Goal: Task Accomplishment & Management: Manage account settings

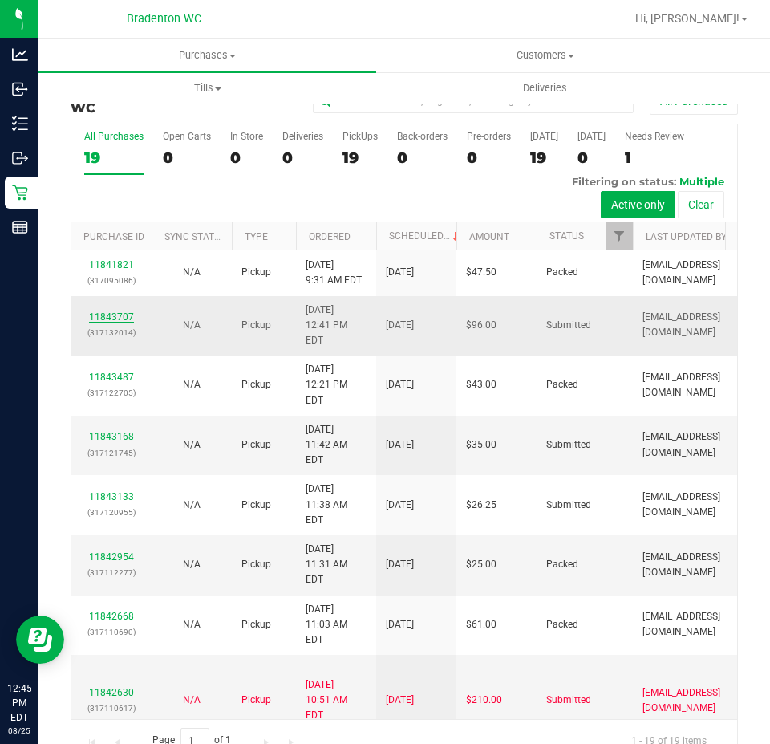
click at [99, 311] on link "11843707" at bounding box center [111, 316] width 45 height 11
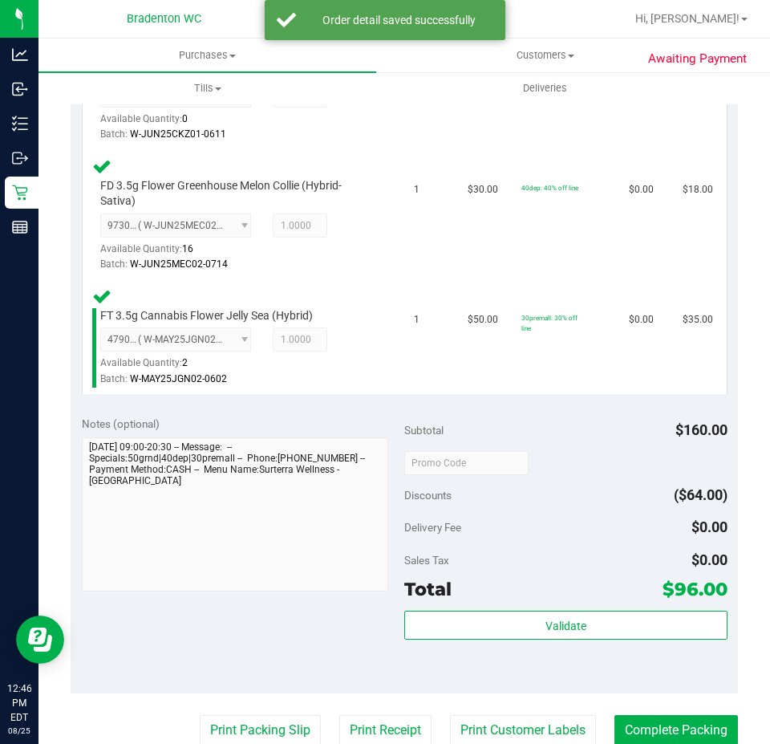
scroll to position [639, 0]
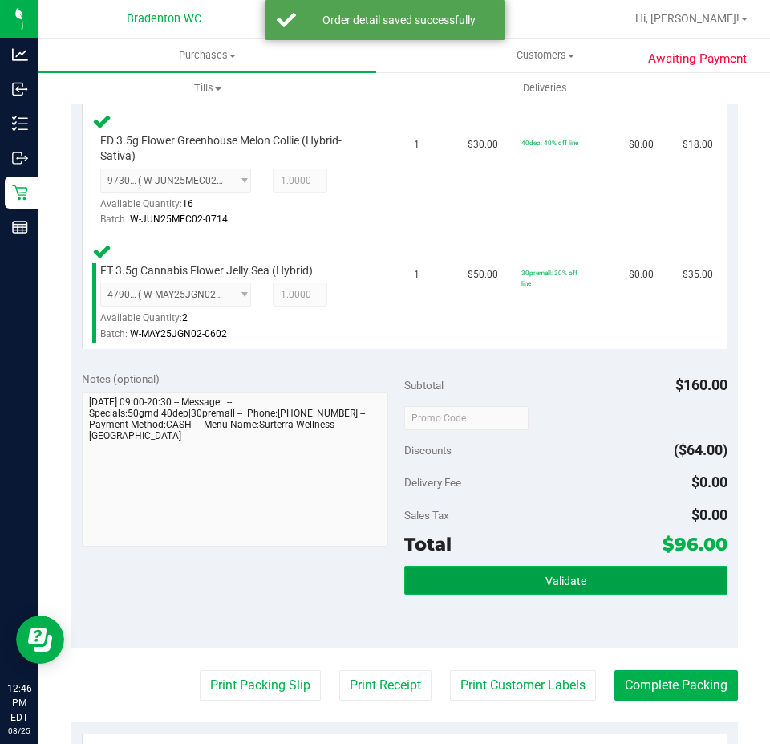
click at [634, 587] on button "Validate" at bounding box center [565, 580] width 323 height 29
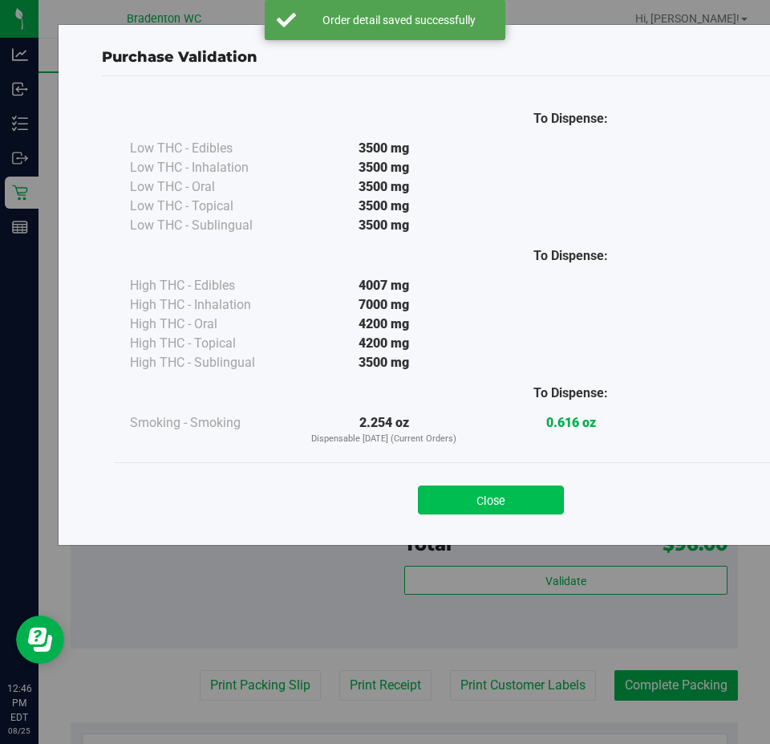
click at [522, 489] on button "Close" at bounding box center [491, 499] width 146 height 29
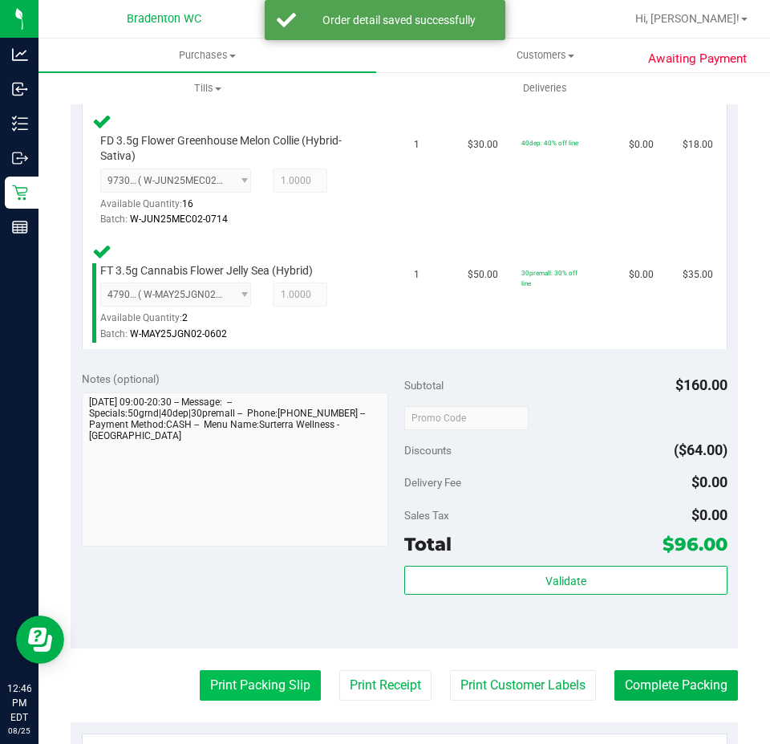
click at [256, 682] on button "Print Packing Slip" at bounding box center [260, 685] width 121 height 30
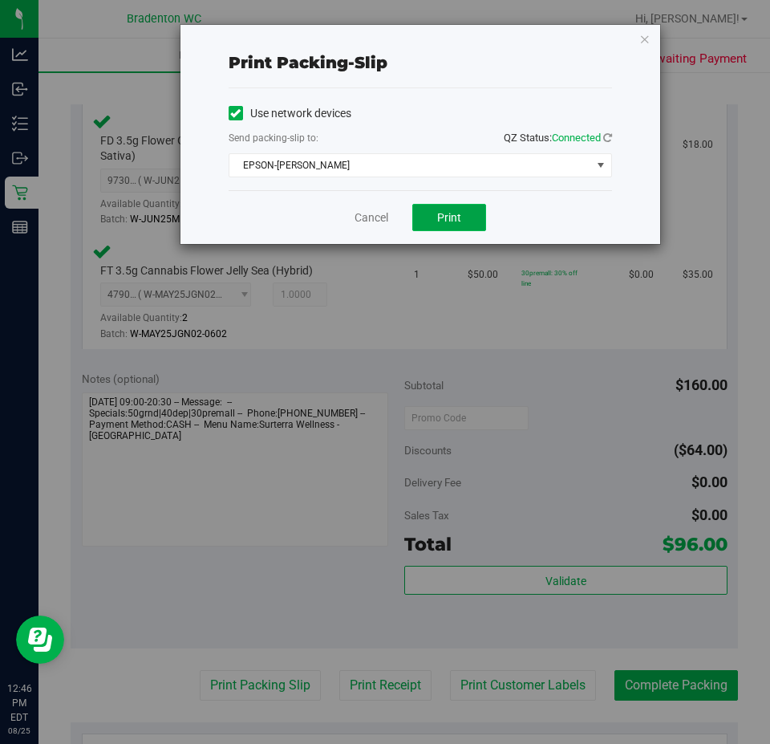
click at [444, 221] on span "Print" at bounding box center [449, 217] width 24 height 13
click at [662, 3] on div "Print packing-slip Use network devices Send packing-slip to: QZ Status: Connect…" at bounding box center [391, 372] width 782 height 744
click at [640, 37] on icon "button" at bounding box center [645, 38] width 11 height 19
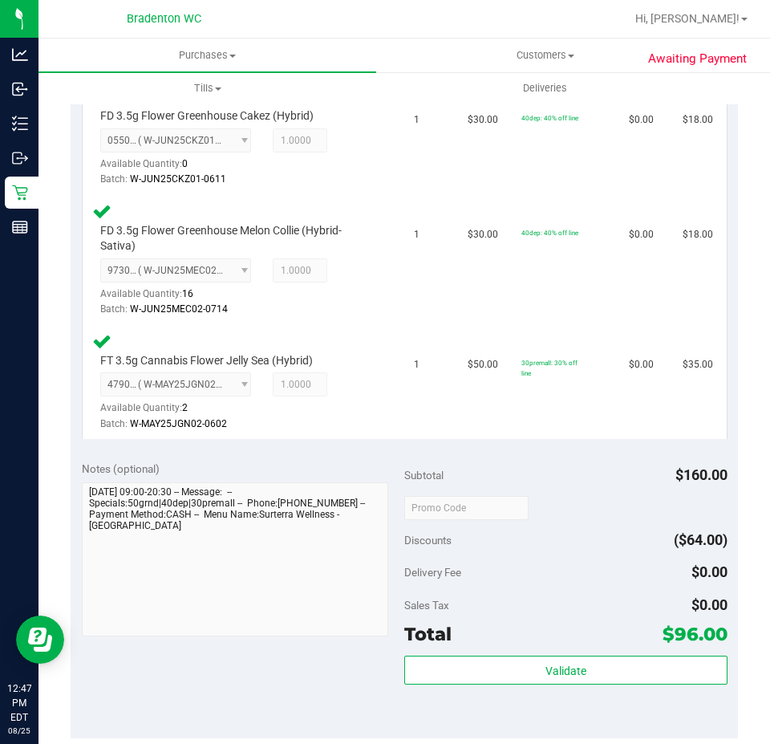
scroll to position [568, 0]
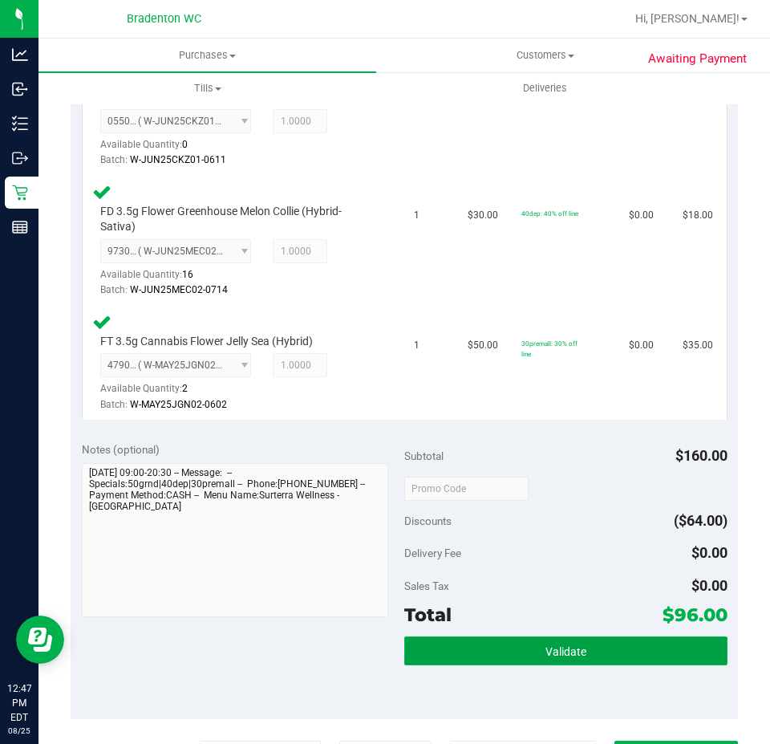
click at [598, 638] on button "Validate" at bounding box center [565, 650] width 323 height 29
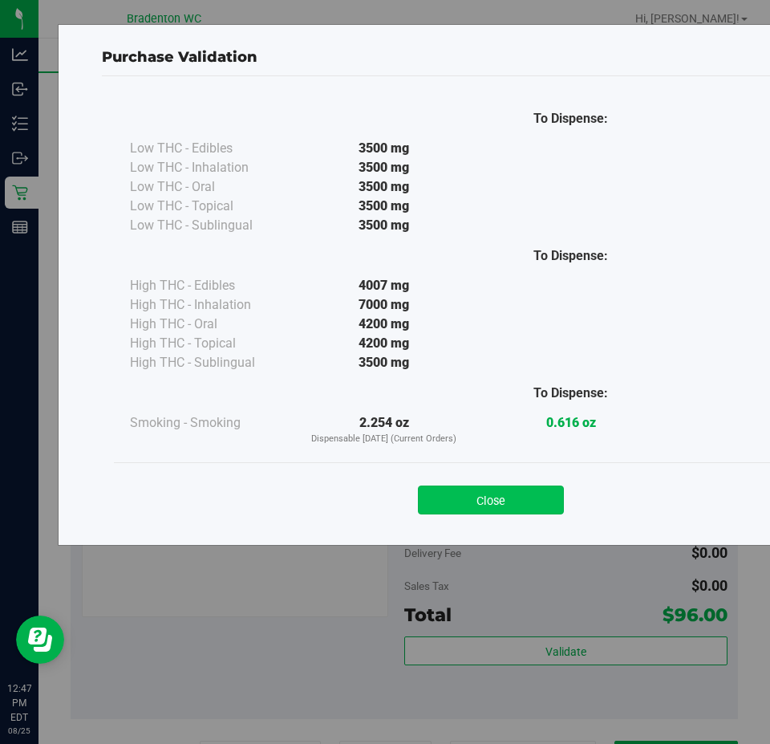
click at [481, 501] on button "Close" at bounding box center [491, 499] width 146 height 29
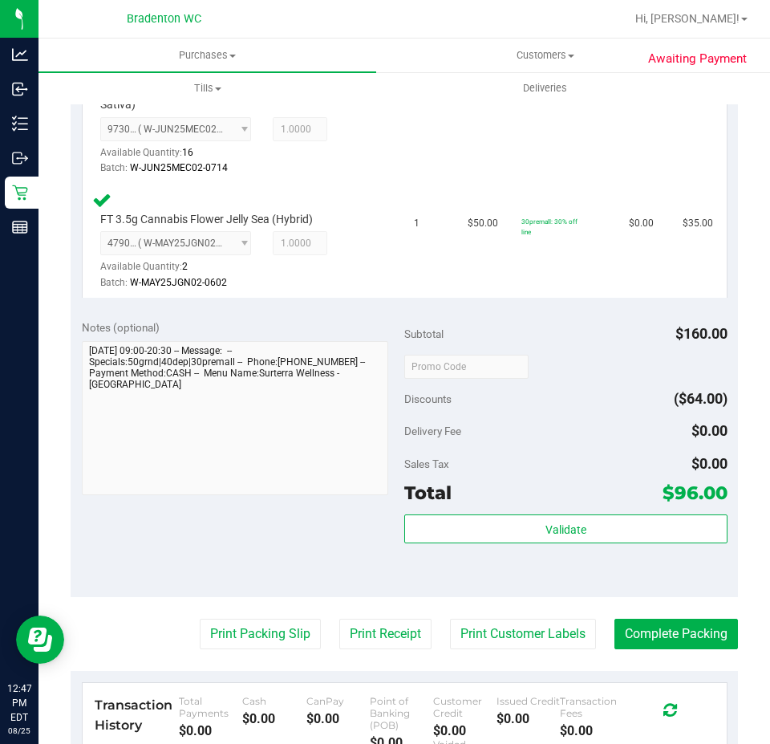
scroll to position [715, 0]
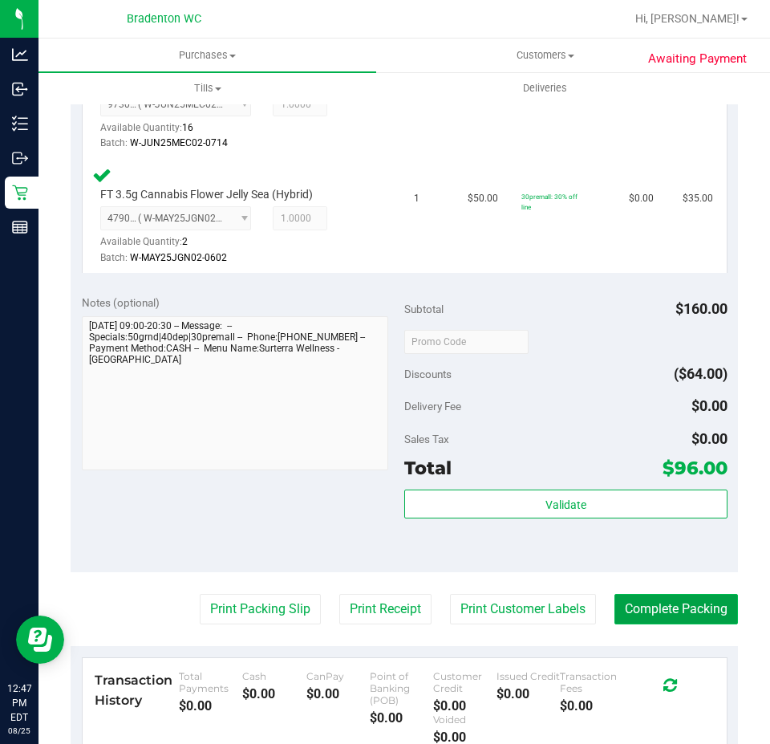
click at [712, 603] on button "Complete Packing" at bounding box center [677, 609] width 124 height 30
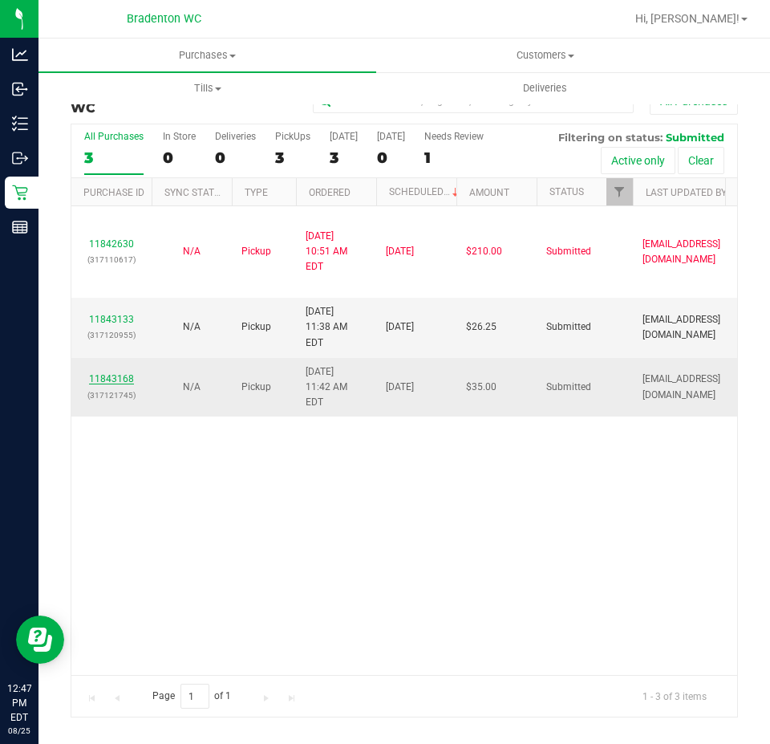
click at [99, 373] on link "11843168" at bounding box center [111, 378] width 45 height 11
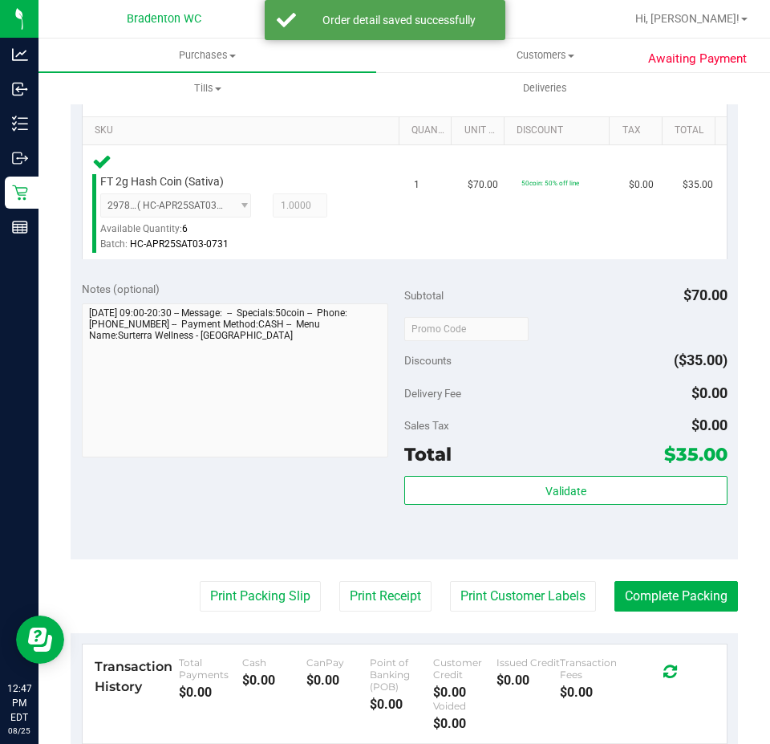
scroll to position [399, 0]
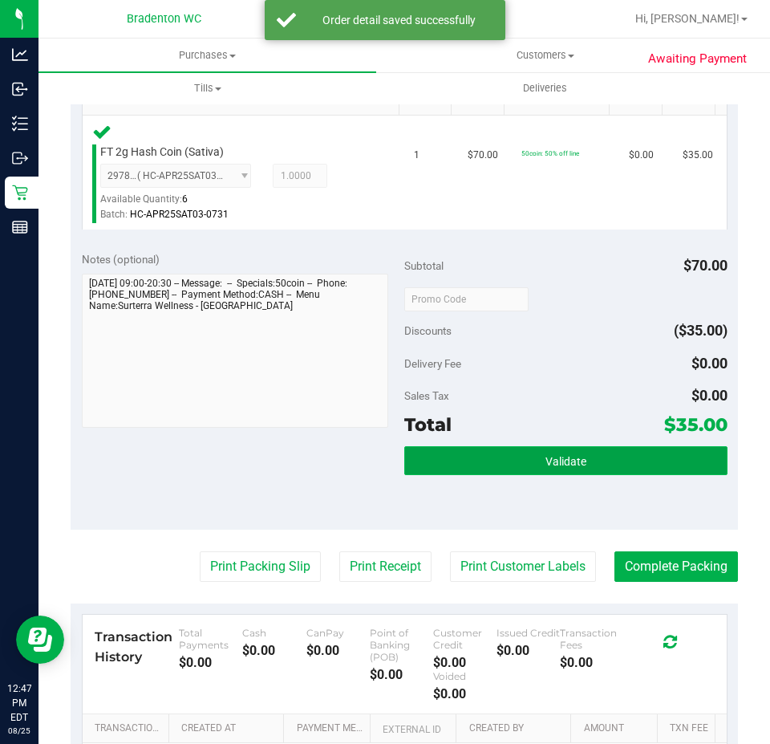
click at [617, 475] on button "Validate" at bounding box center [565, 460] width 323 height 29
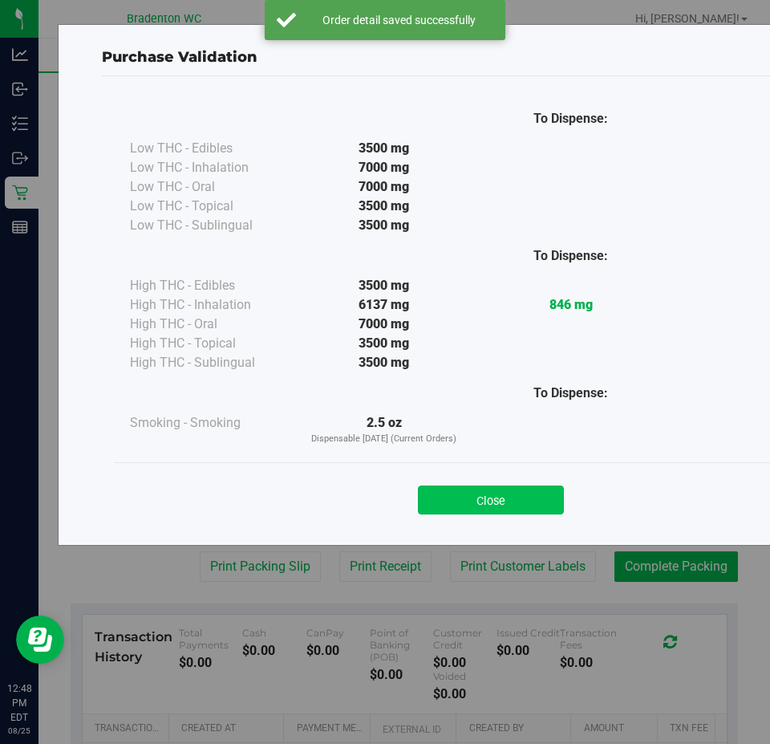
click at [526, 501] on button "Close" at bounding box center [491, 499] width 146 height 29
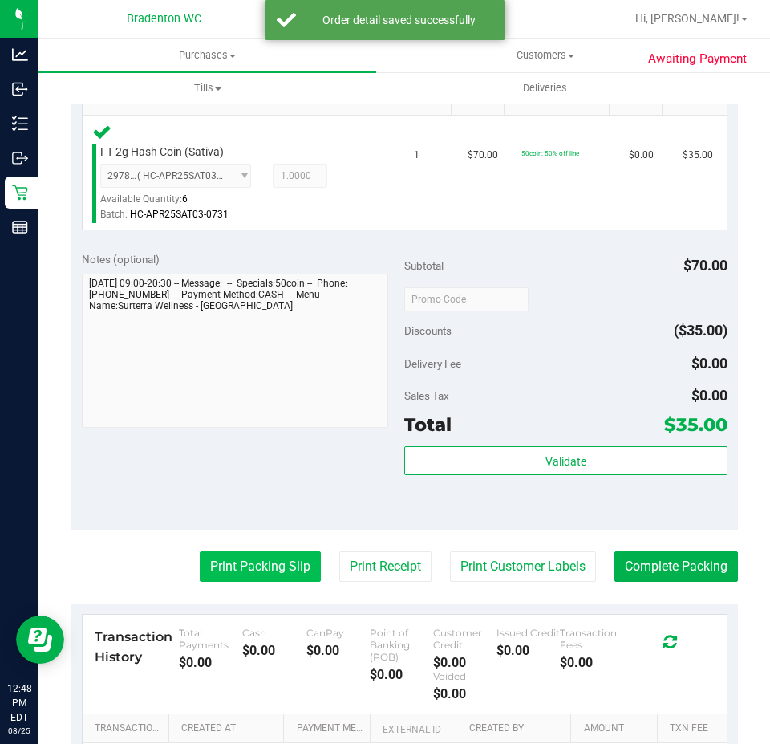
click at [263, 580] on button "Print Packing Slip" at bounding box center [260, 566] width 121 height 30
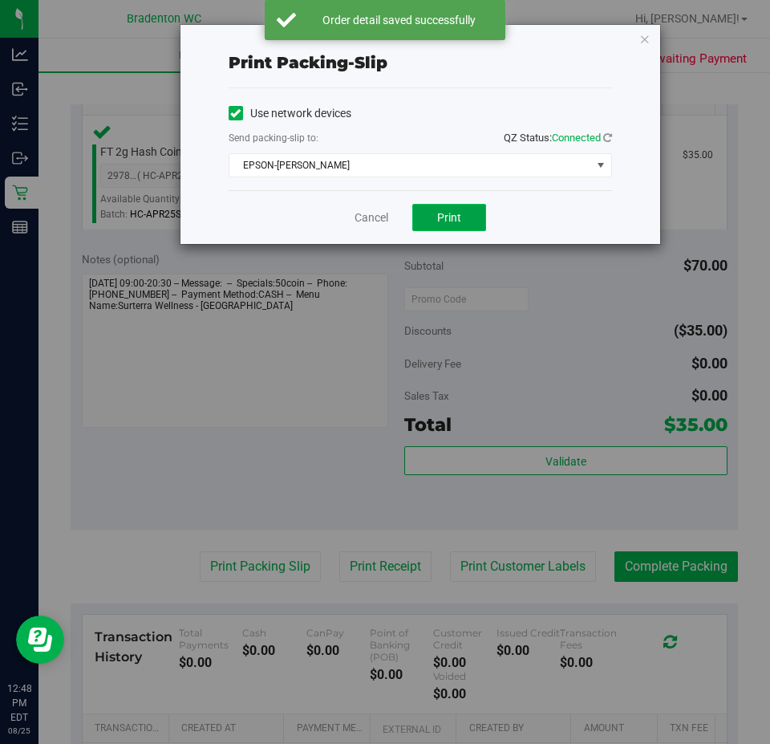
click at [458, 208] on button "Print" at bounding box center [449, 217] width 74 height 27
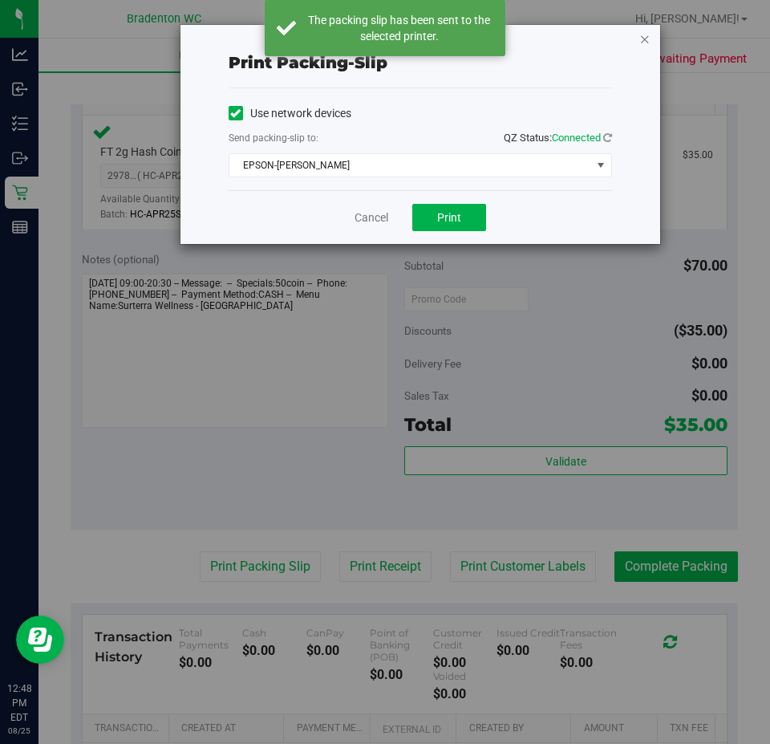
click at [644, 39] on icon "button" at bounding box center [645, 38] width 11 height 19
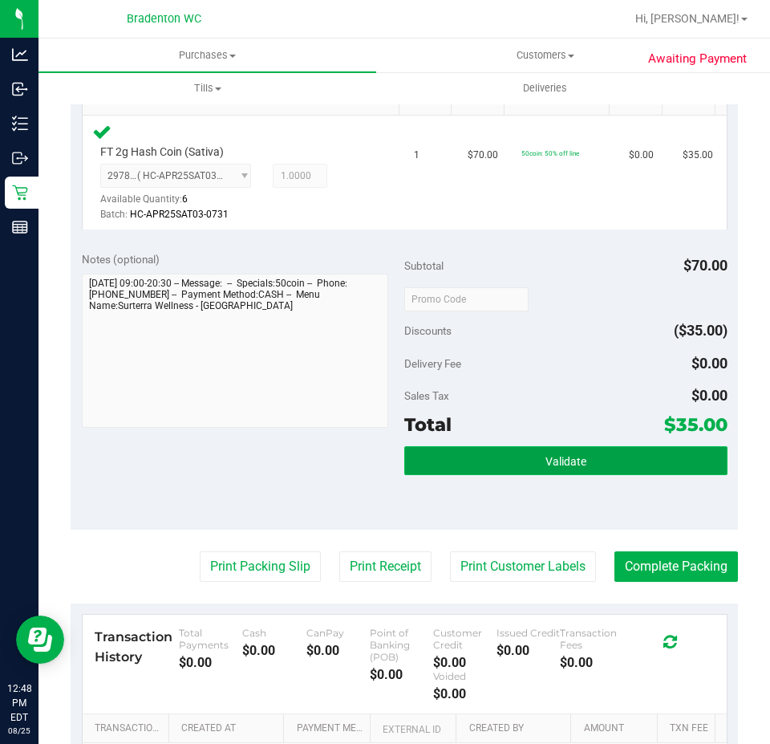
click at [629, 470] on button "Validate" at bounding box center [565, 460] width 323 height 29
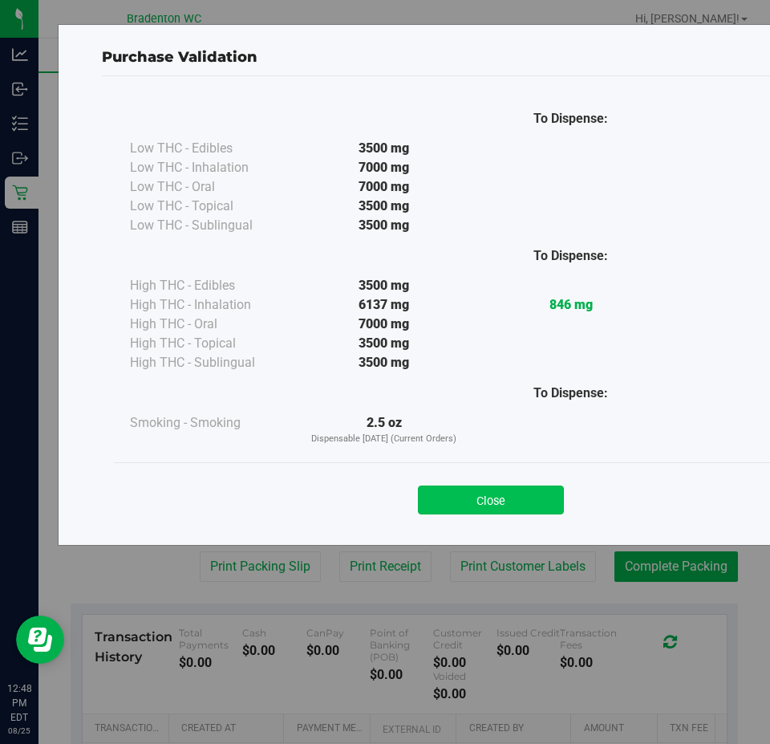
click at [517, 510] on button "Close" at bounding box center [491, 499] width 146 height 29
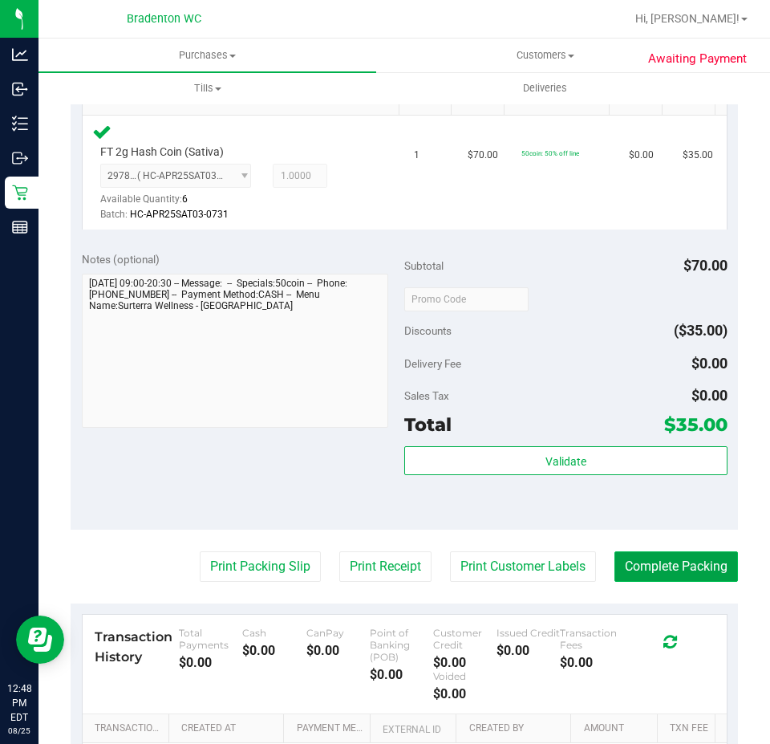
click at [680, 566] on button "Complete Packing" at bounding box center [677, 566] width 124 height 30
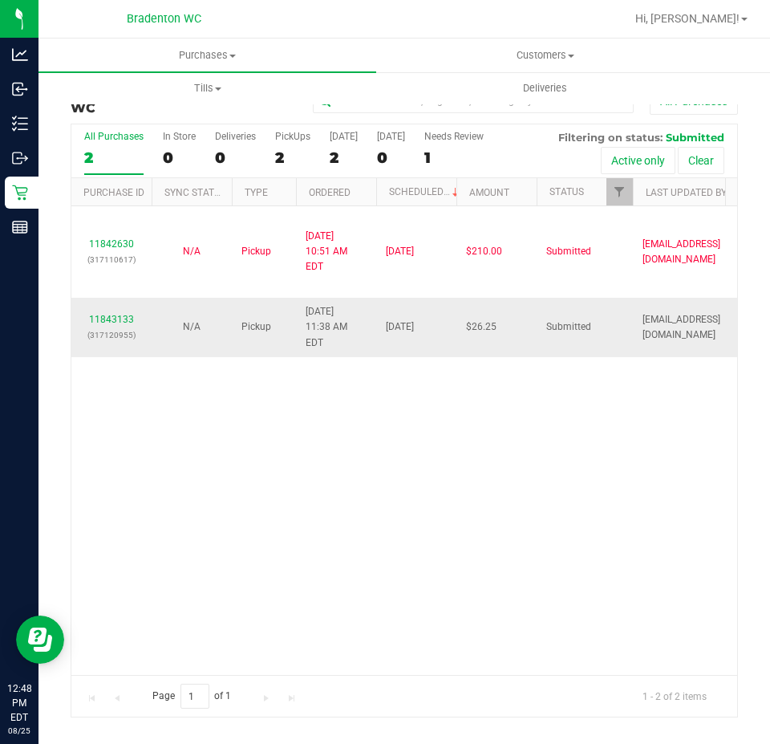
click at [102, 327] on p "(317120955)" at bounding box center [111, 334] width 61 height 15
click at [108, 314] on link "11843133" at bounding box center [111, 319] width 45 height 11
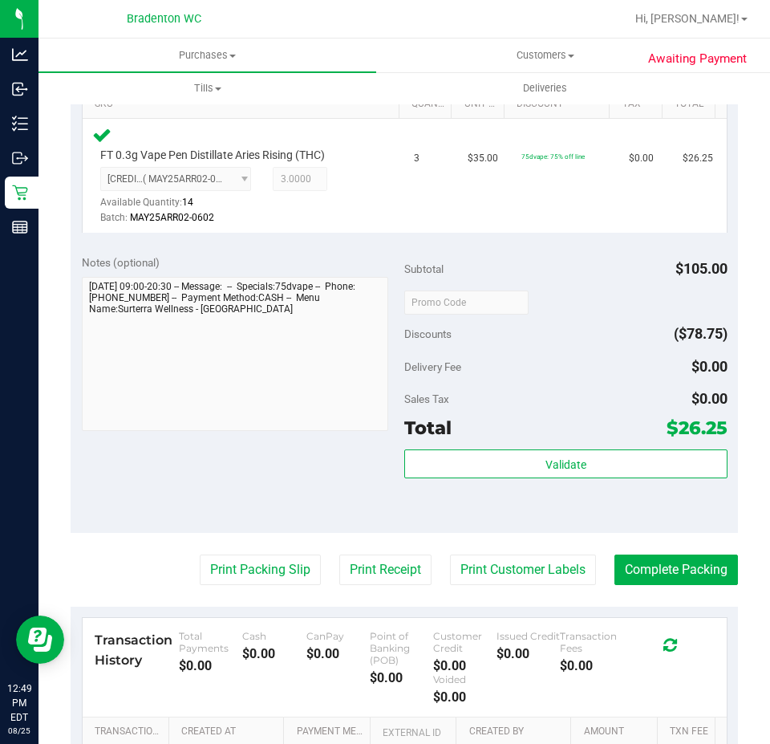
scroll to position [431, 0]
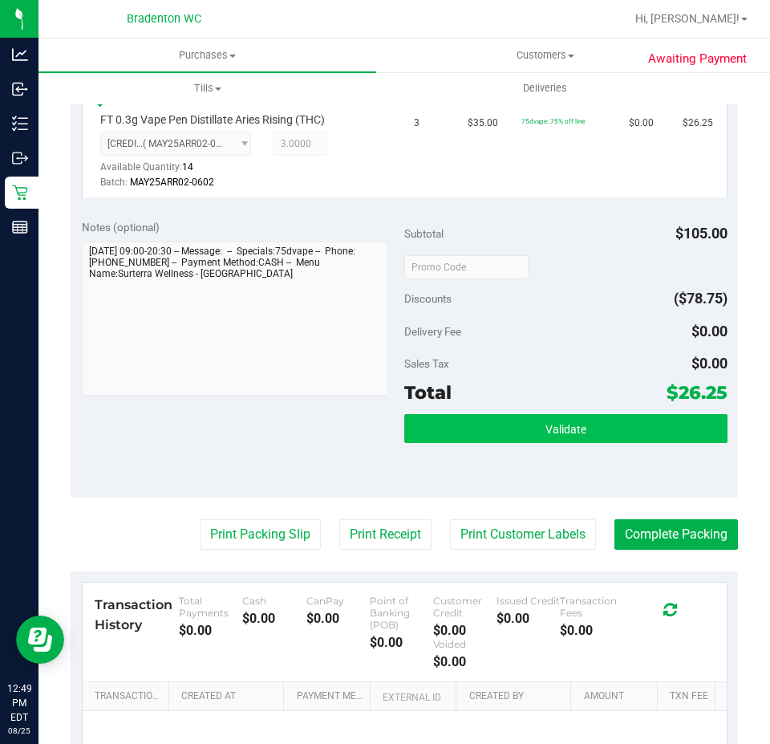
click at [461, 428] on button "Validate" at bounding box center [565, 428] width 323 height 29
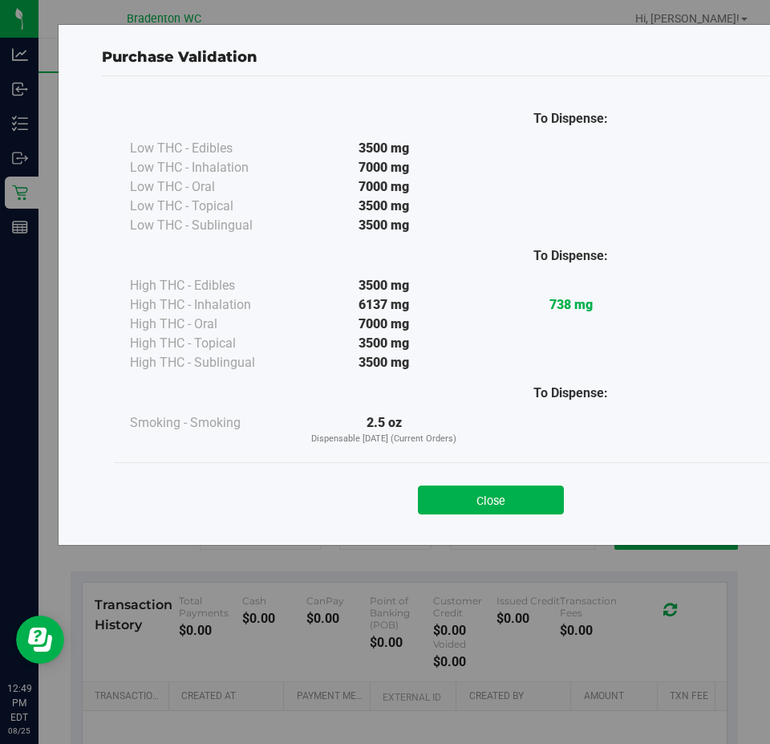
click at [482, 466] on div "Close" at bounding box center [491, 494] width 754 height 65
click at [464, 504] on button "Close" at bounding box center [491, 499] width 146 height 29
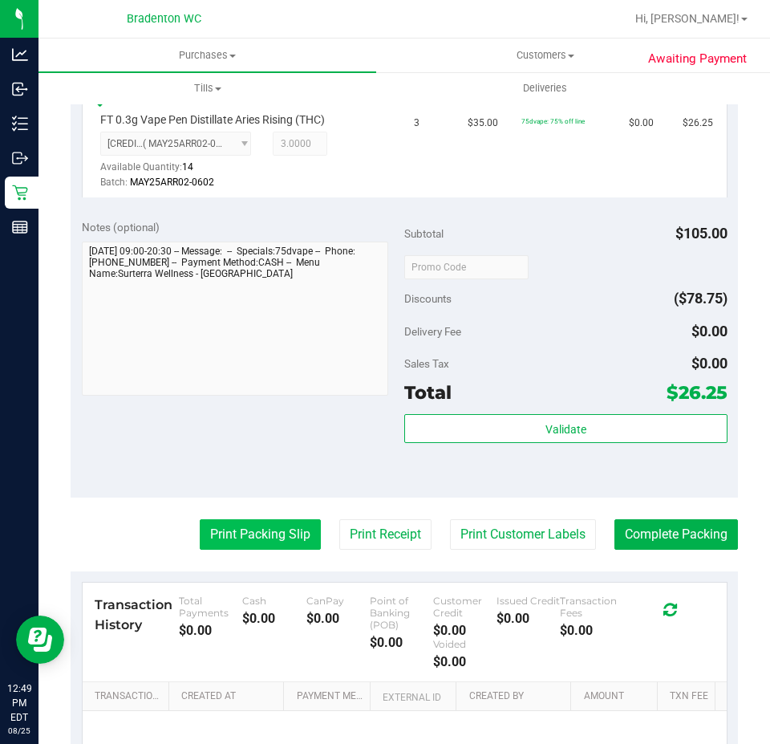
click at [241, 534] on button "Print Packing Slip" at bounding box center [260, 534] width 121 height 30
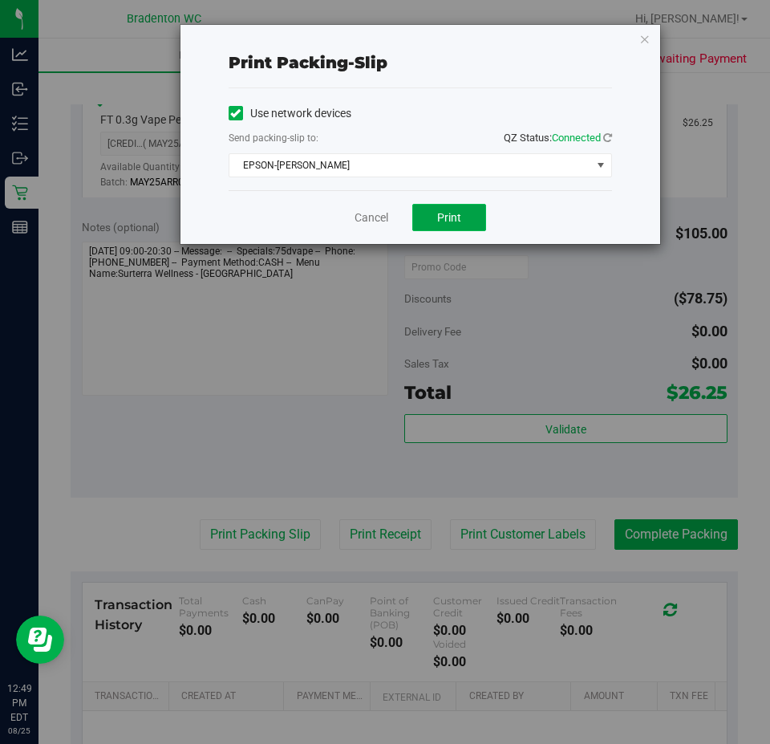
click at [433, 217] on button "Print" at bounding box center [449, 217] width 74 height 27
click at [644, 43] on icon "button" at bounding box center [645, 38] width 11 height 19
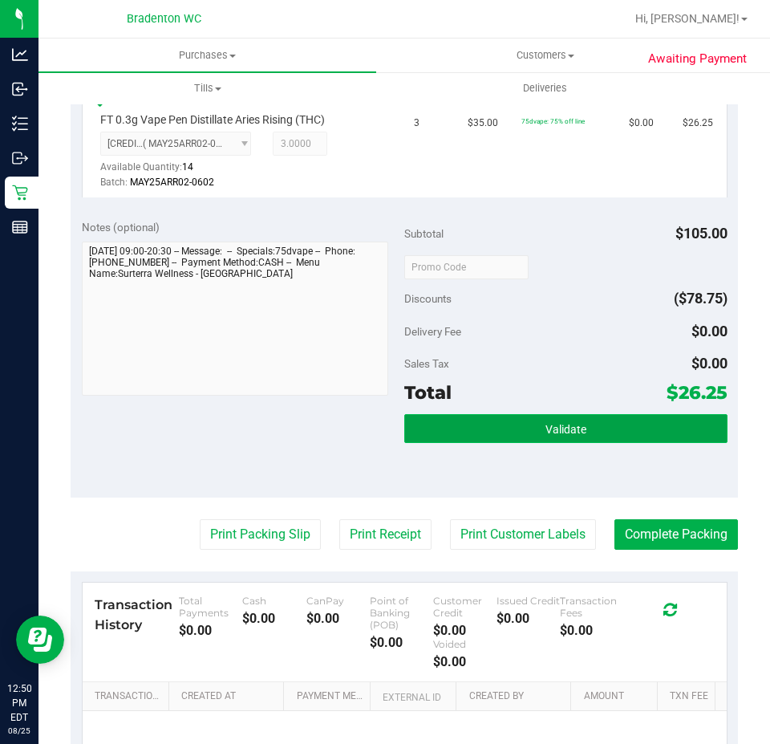
click at [647, 442] on button "Validate" at bounding box center [565, 428] width 323 height 29
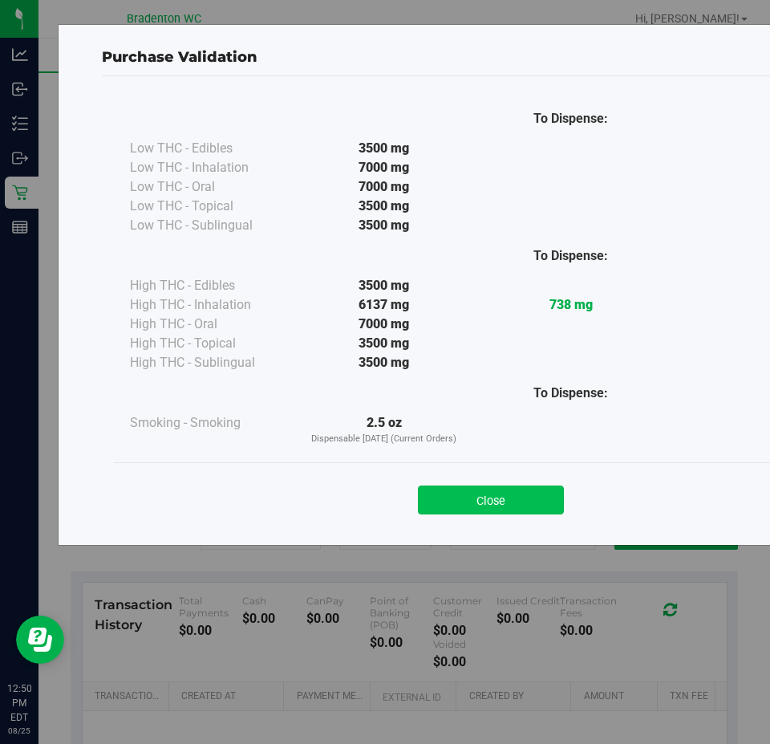
click at [526, 503] on button "Close" at bounding box center [491, 499] width 146 height 29
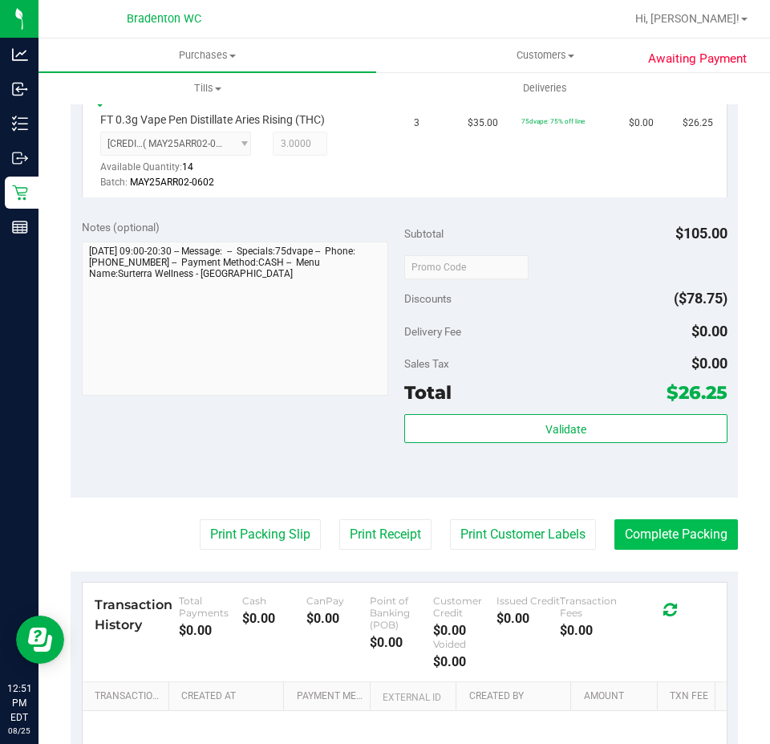
click at [696, 522] on button "Complete Packing" at bounding box center [677, 534] width 124 height 30
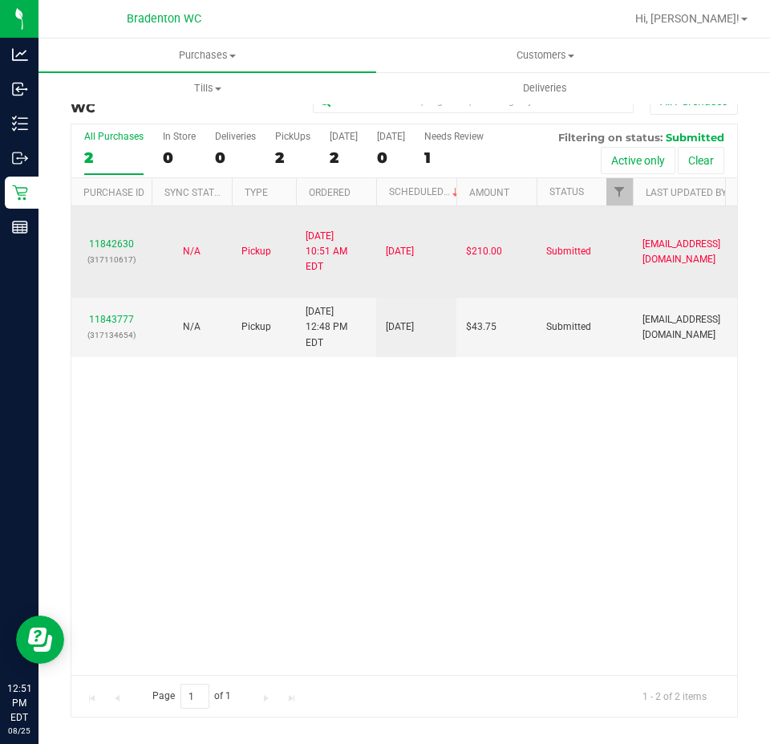
click at [127, 293] on td "11842630 (317110617)" at bounding box center [111, 251] width 80 height 91
click at [141, 295] on td "11842630 (317110617)" at bounding box center [111, 251] width 80 height 91
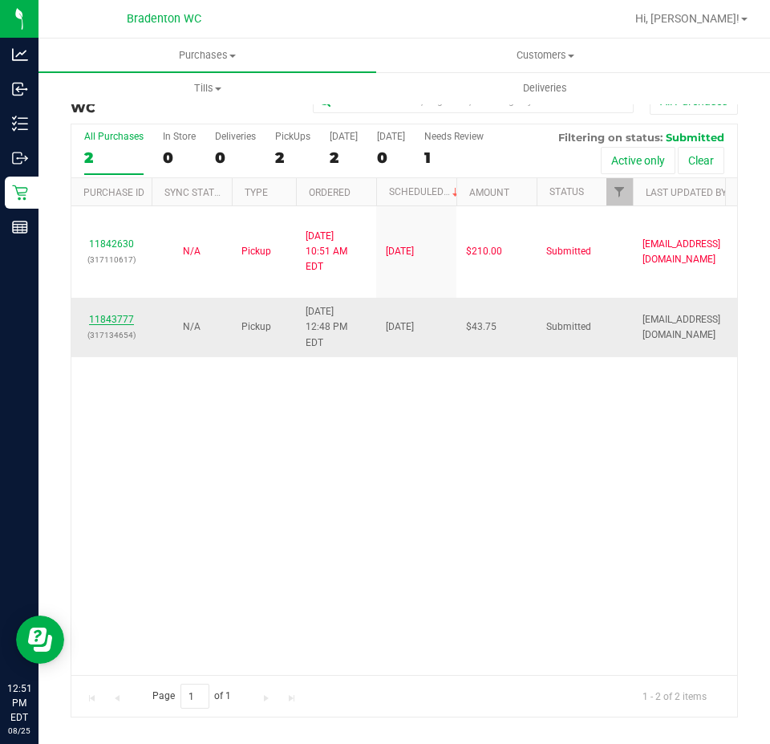
click at [128, 314] on link "11843777" at bounding box center [111, 319] width 45 height 11
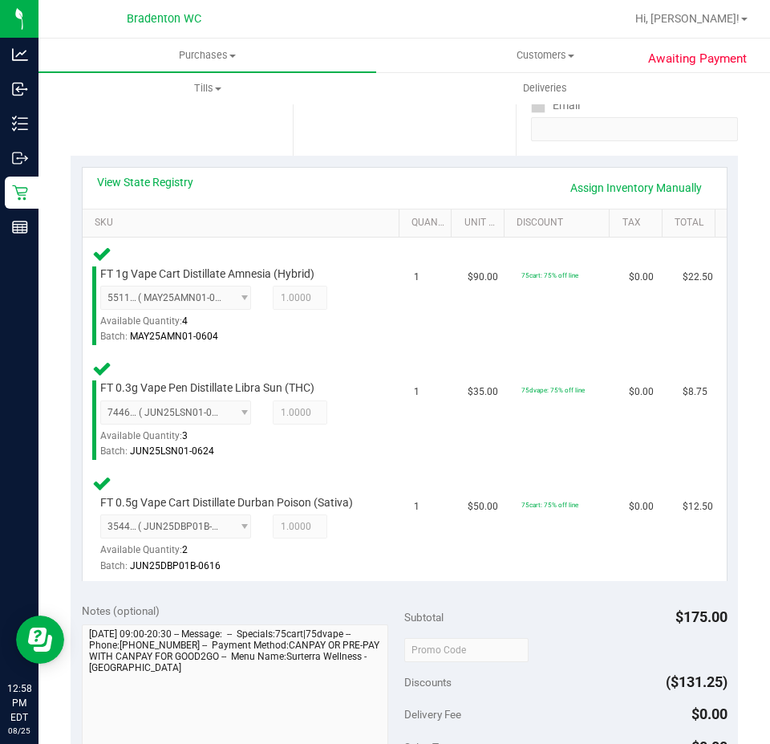
scroll to position [416, 0]
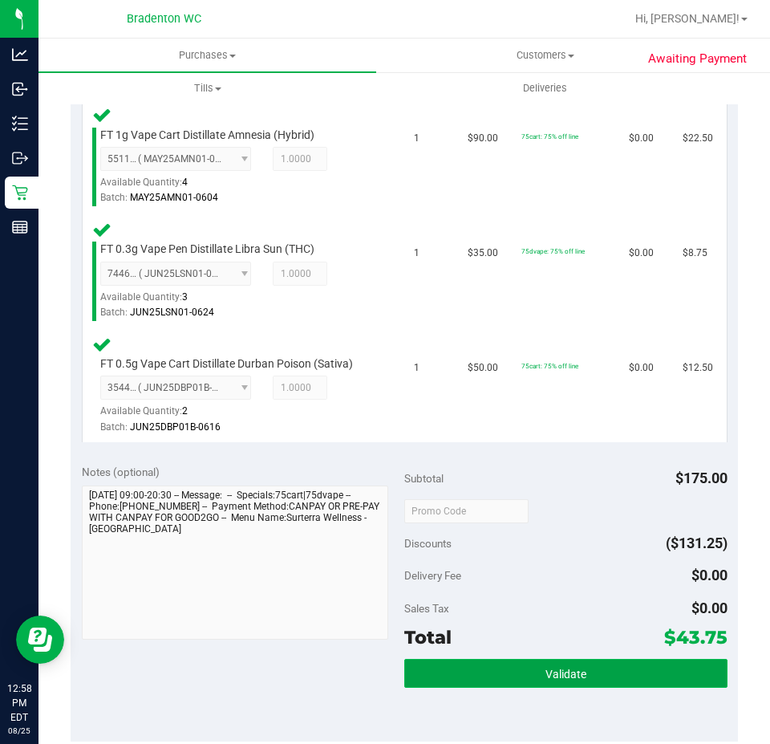
click at [577, 679] on span "Validate" at bounding box center [566, 674] width 41 height 13
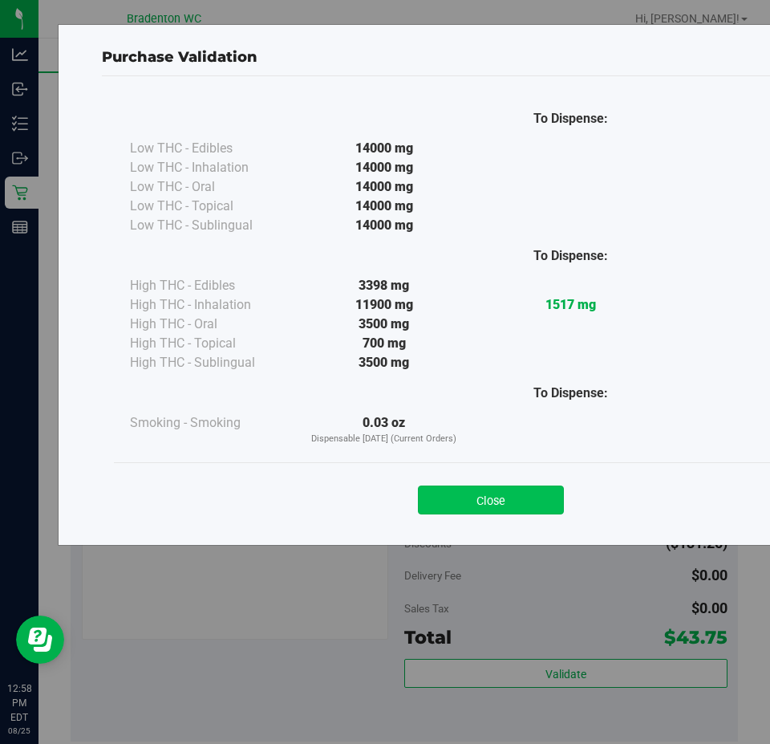
click at [524, 488] on button "Close" at bounding box center [491, 499] width 146 height 29
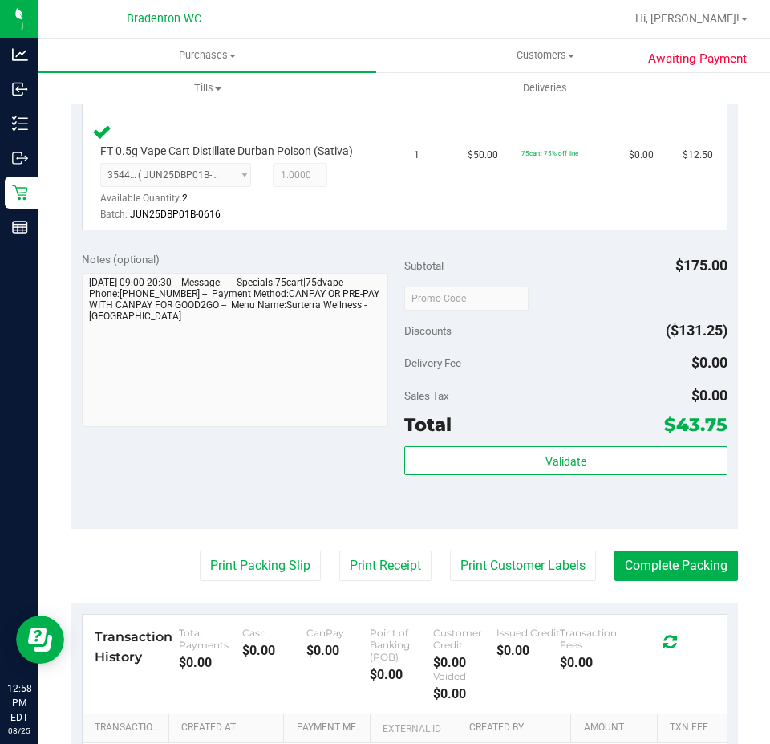
scroll to position [639, 0]
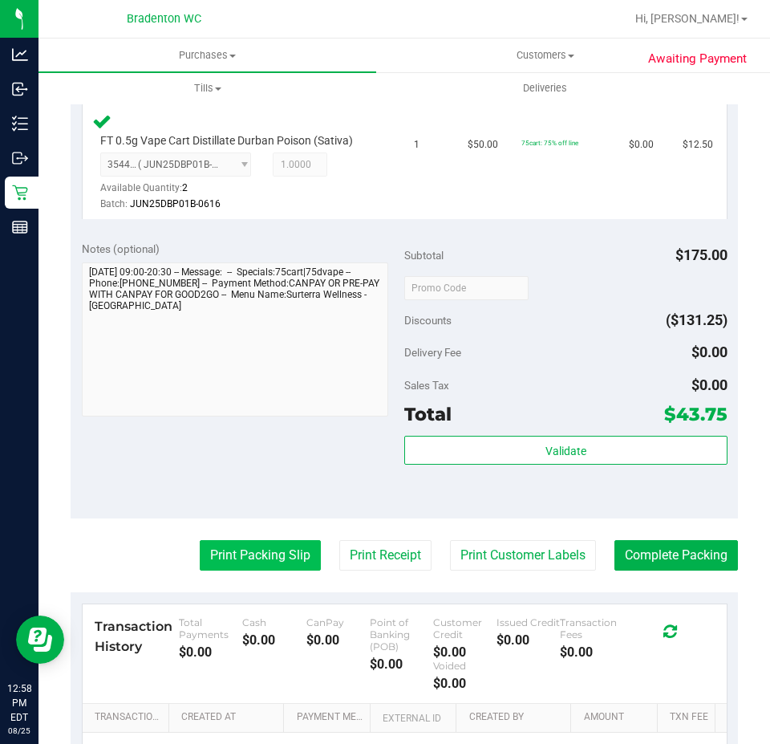
click at [262, 544] on button "Print Packing Slip" at bounding box center [260, 555] width 121 height 30
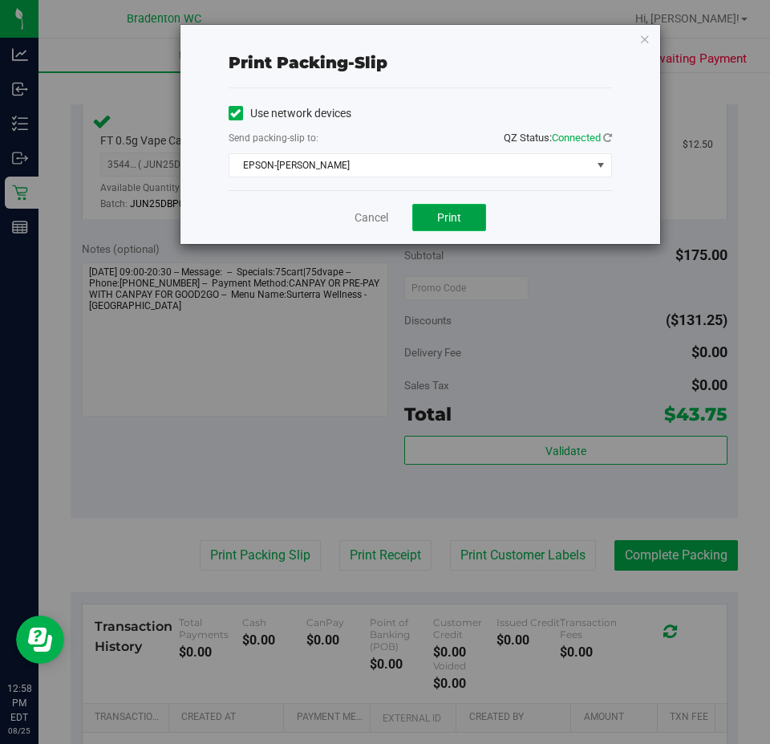
click at [464, 225] on button "Print" at bounding box center [449, 217] width 74 height 27
click at [645, 38] on icon "button" at bounding box center [645, 38] width 11 height 19
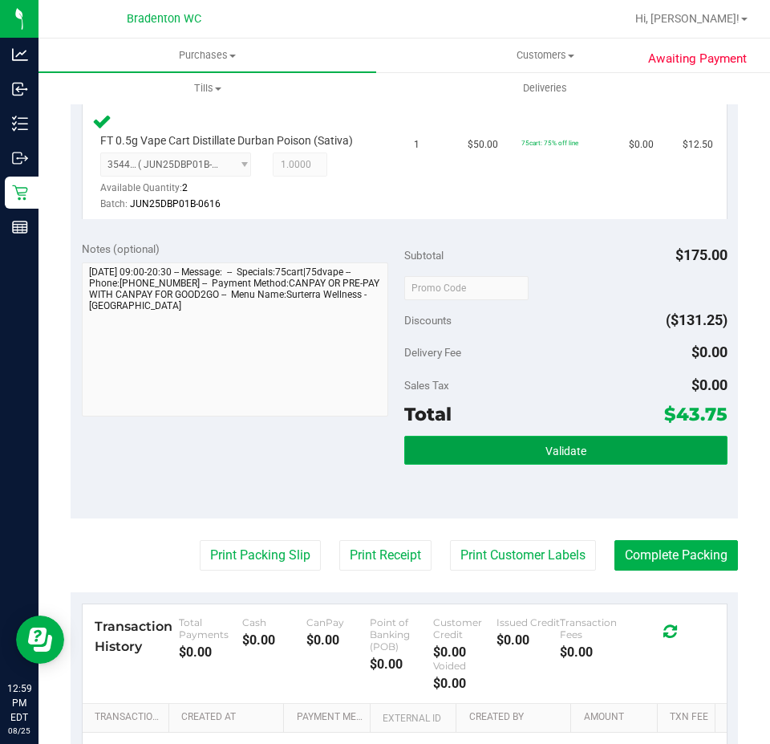
click at [595, 436] on button "Validate" at bounding box center [565, 450] width 323 height 29
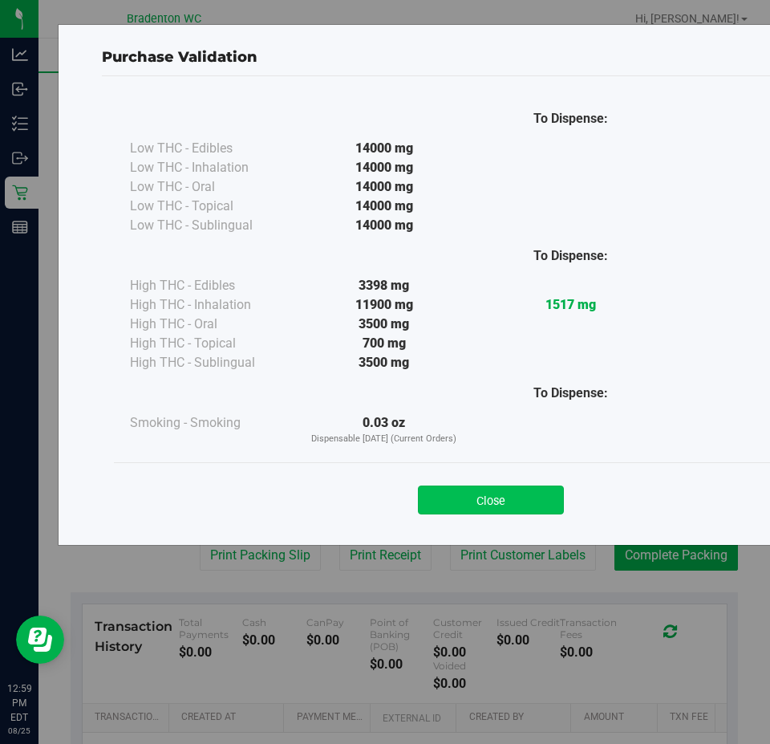
click at [558, 485] on button "Close" at bounding box center [491, 499] width 146 height 29
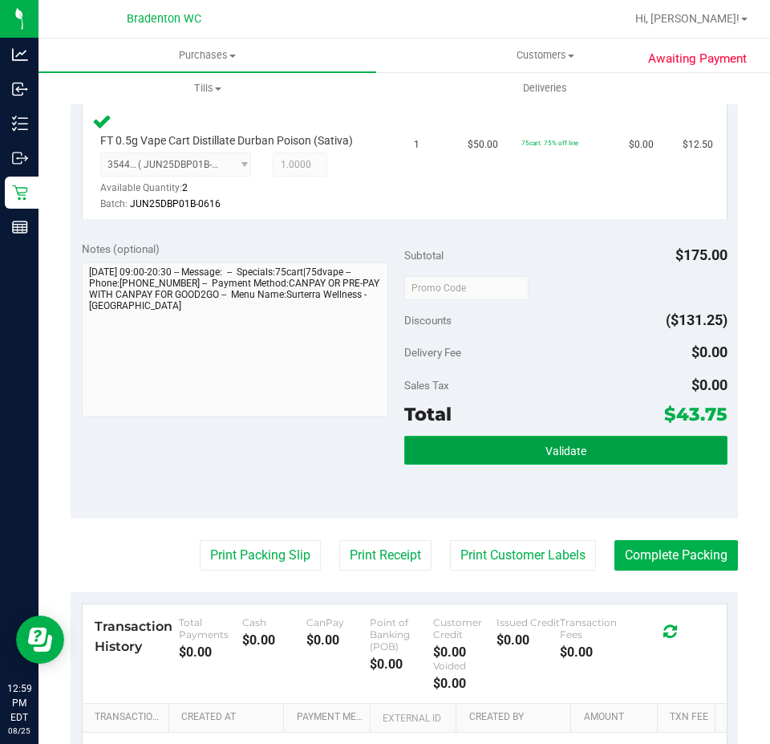
click at [606, 457] on button "Validate" at bounding box center [565, 450] width 323 height 29
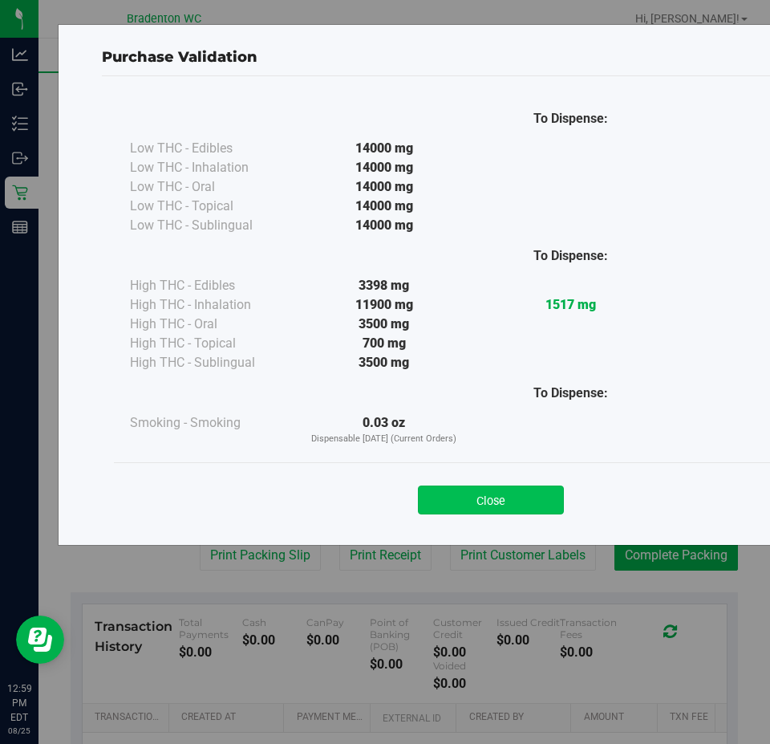
click at [521, 499] on button "Close" at bounding box center [491, 499] width 146 height 29
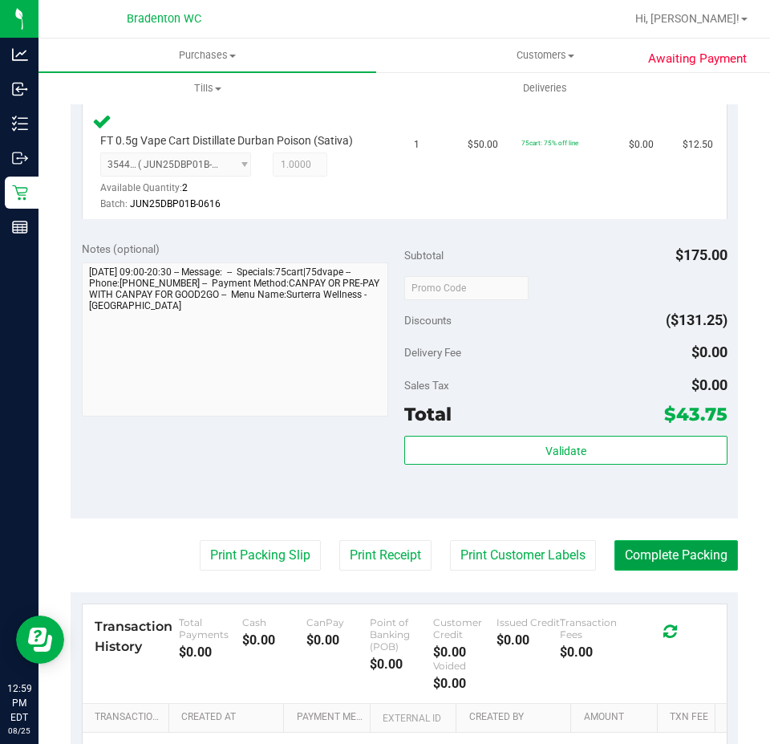
click at [672, 566] on button "Complete Packing" at bounding box center [677, 555] width 124 height 30
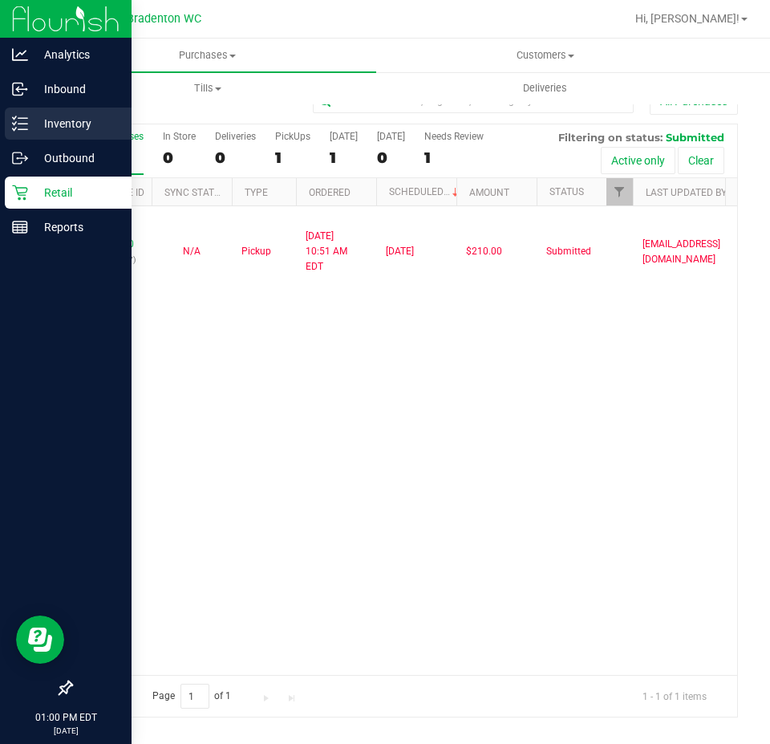
click at [8, 124] on div "Inventory" at bounding box center [68, 124] width 127 height 32
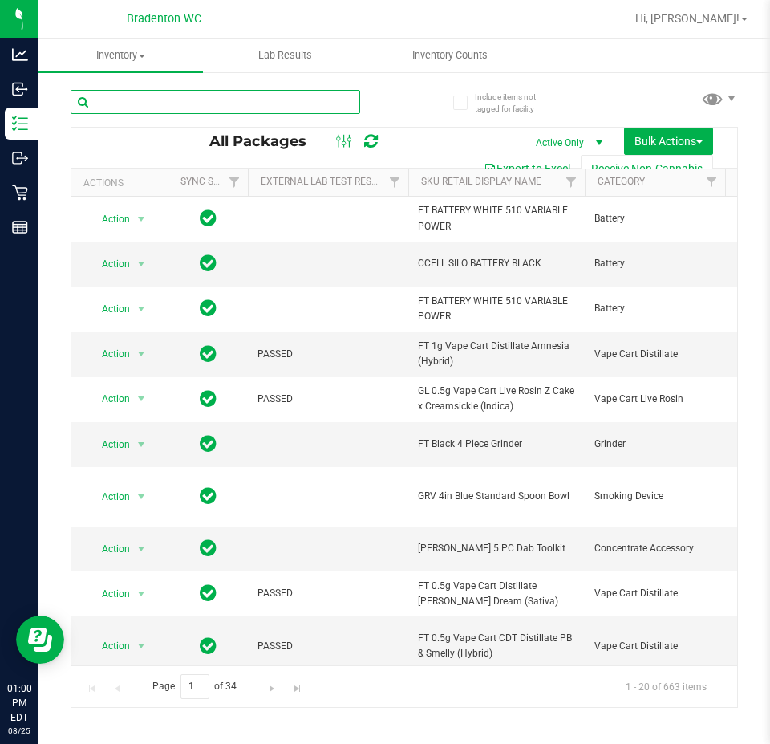
click at [160, 97] on input "text" at bounding box center [216, 102] width 290 height 24
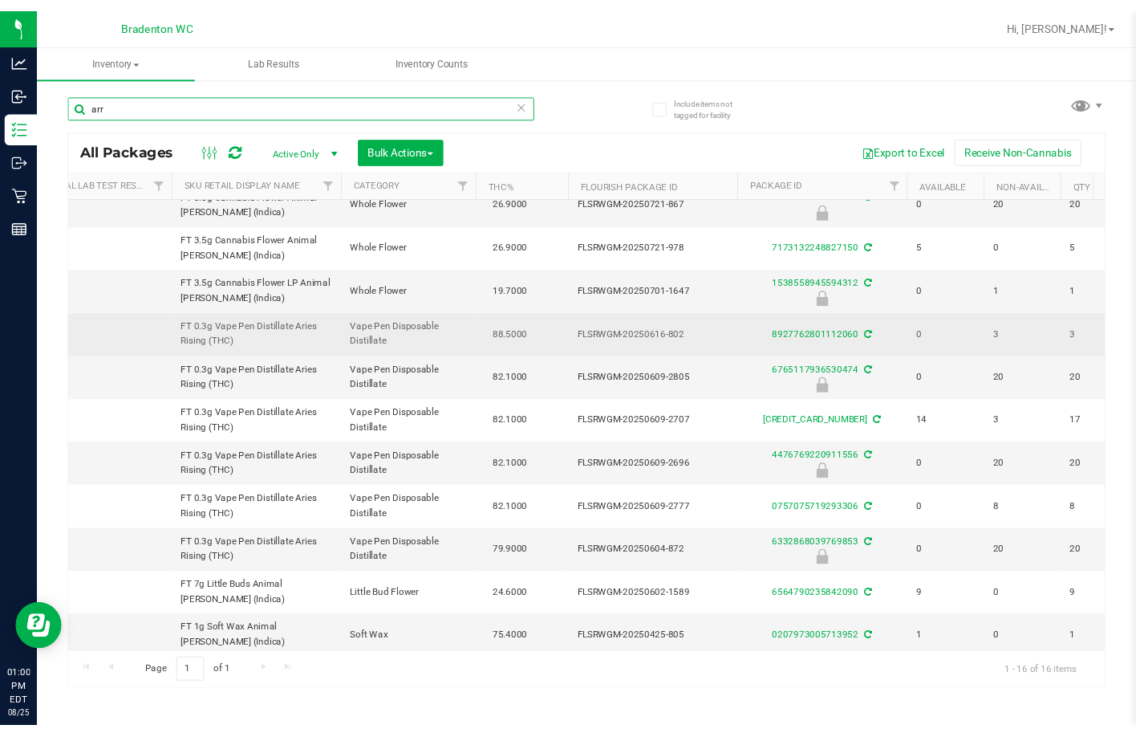
scroll to position [259, 229]
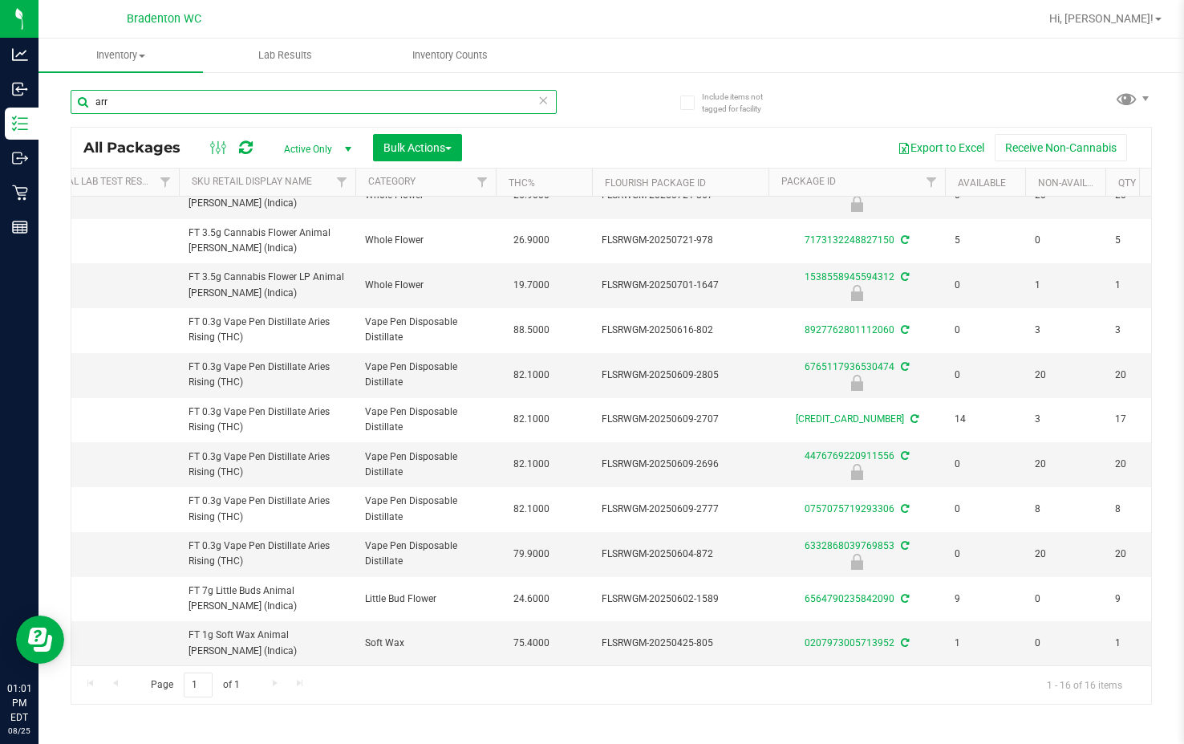
type input "arr"
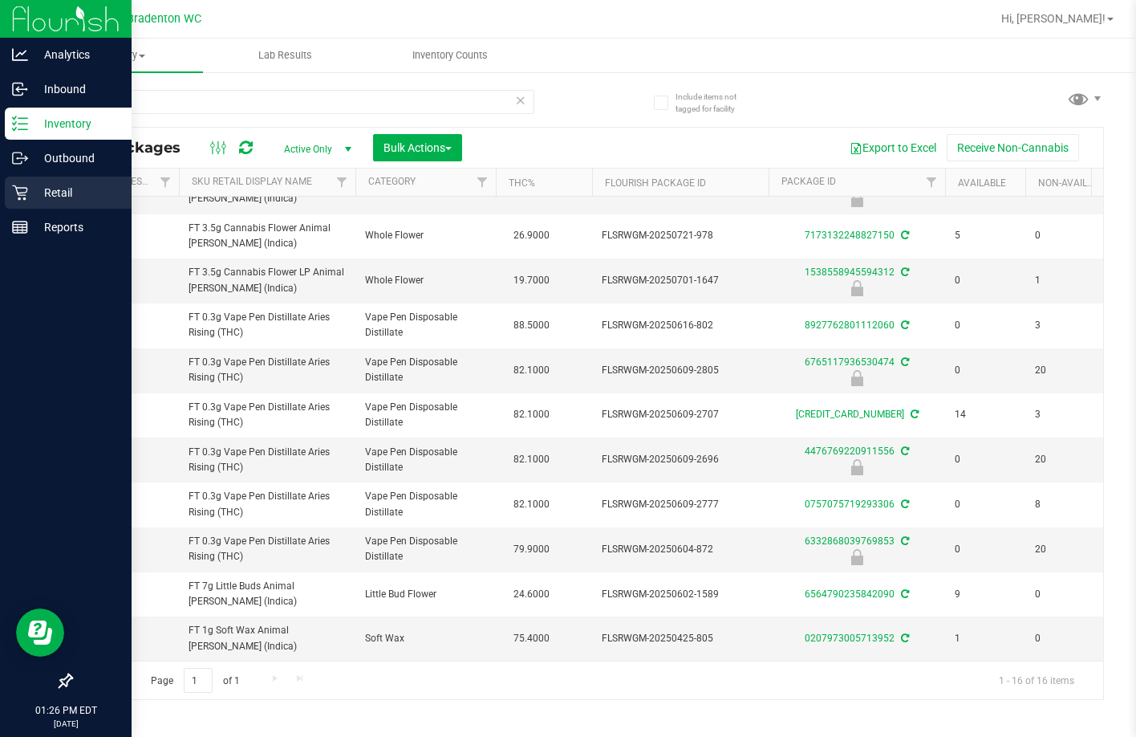
click at [39, 202] on div "Retail" at bounding box center [68, 193] width 127 height 32
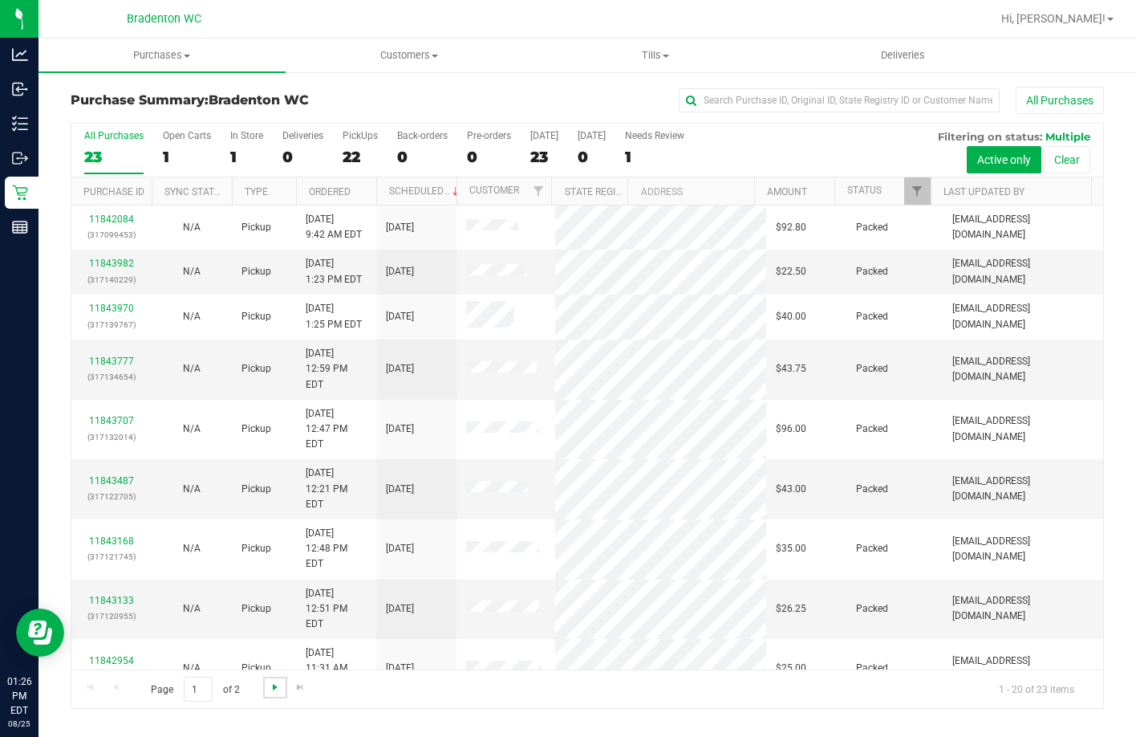
click at [269, 692] on span "Go to the next page" at bounding box center [275, 686] width 13 height 13
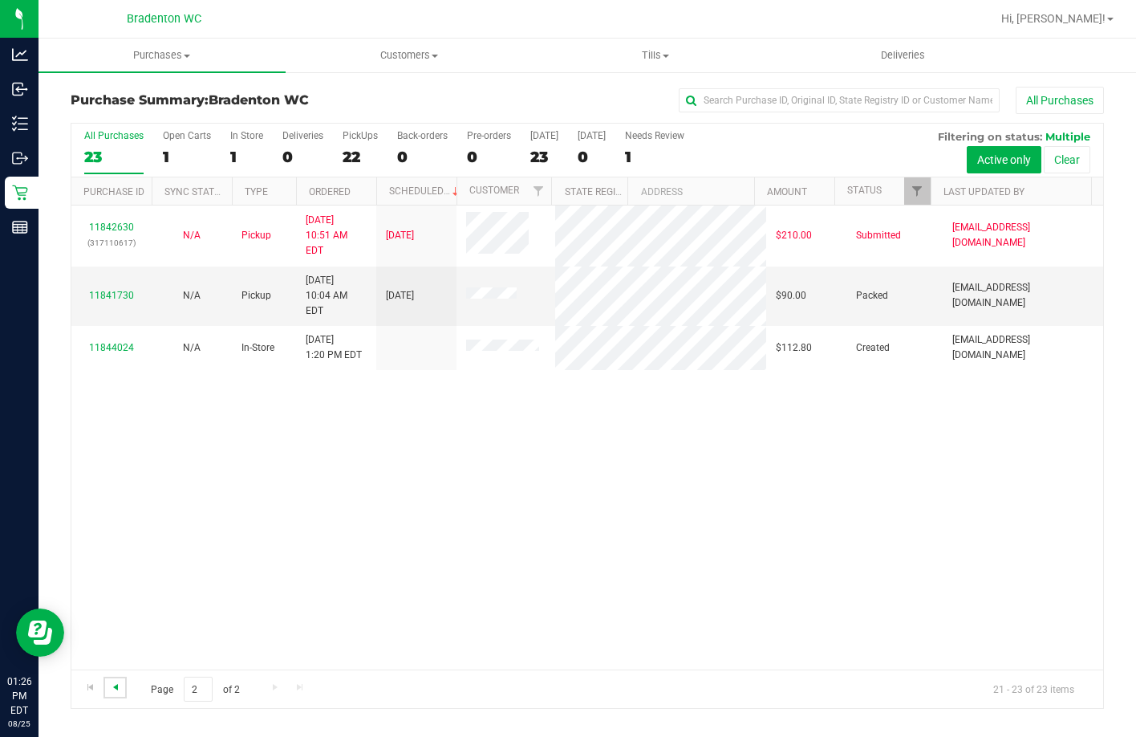
click at [118, 689] on span "Go to the previous page" at bounding box center [115, 686] width 13 height 13
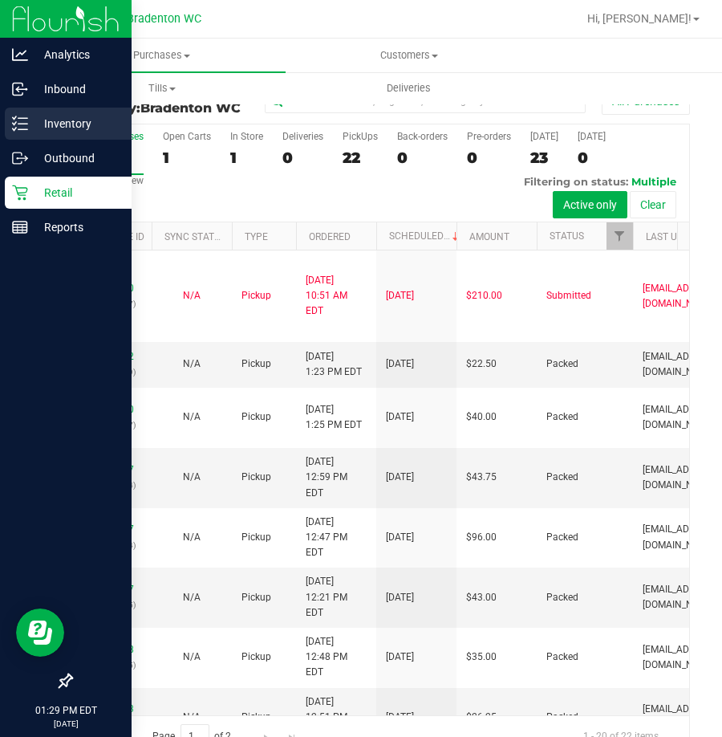
click at [37, 120] on p "Inventory" at bounding box center [76, 123] width 96 height 19
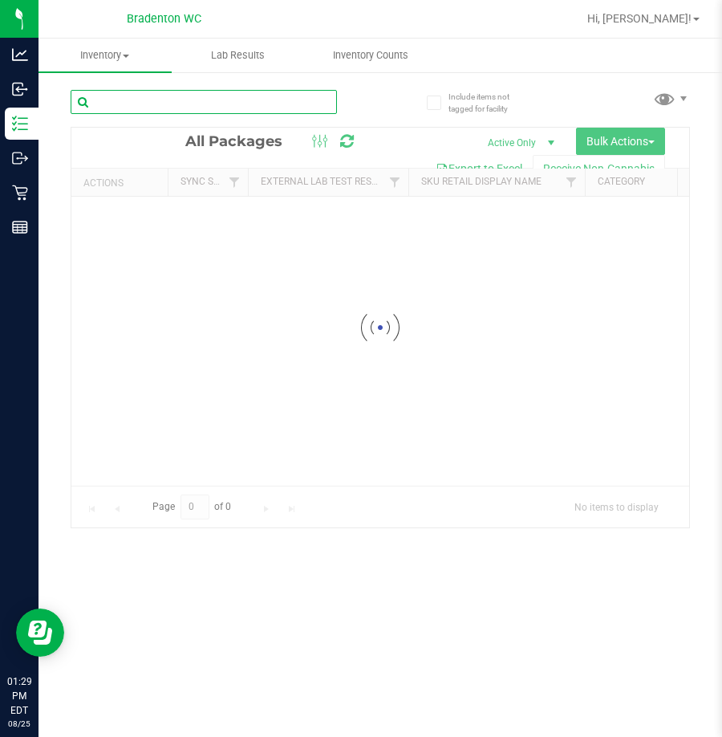
click at [164, 103] on div "Inventory All packages All inventory Waste log Create inventory Lab Results Inv…" at bounding box center [381, 388] width 684 height 698
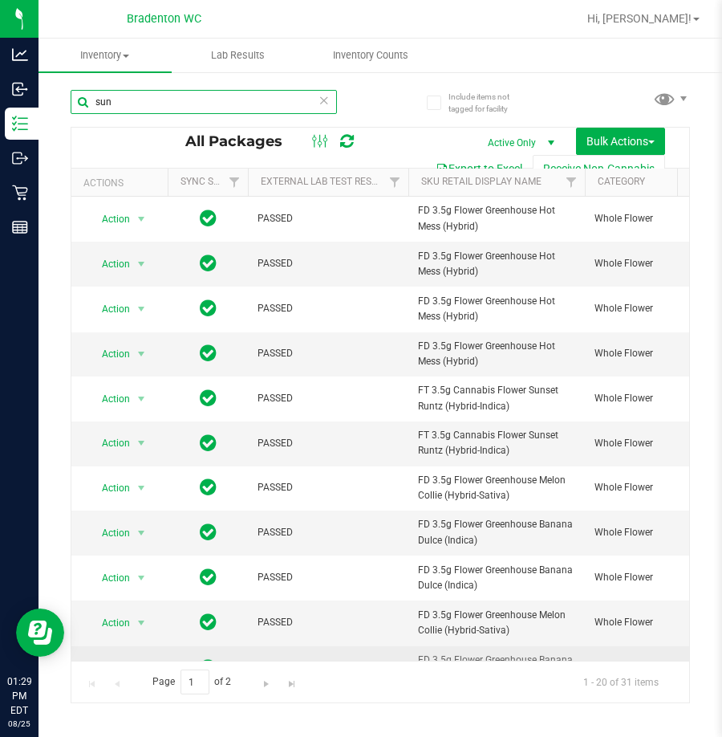
scroll to position [445, 0]
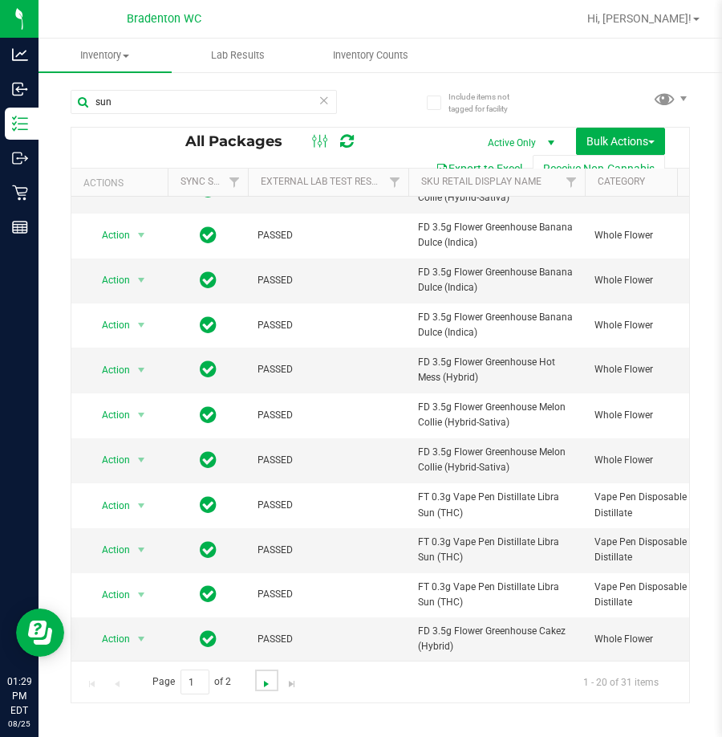
click at [262, 684] on span "Go to the next page" at bounding box center [266, 683] width 13 height 13
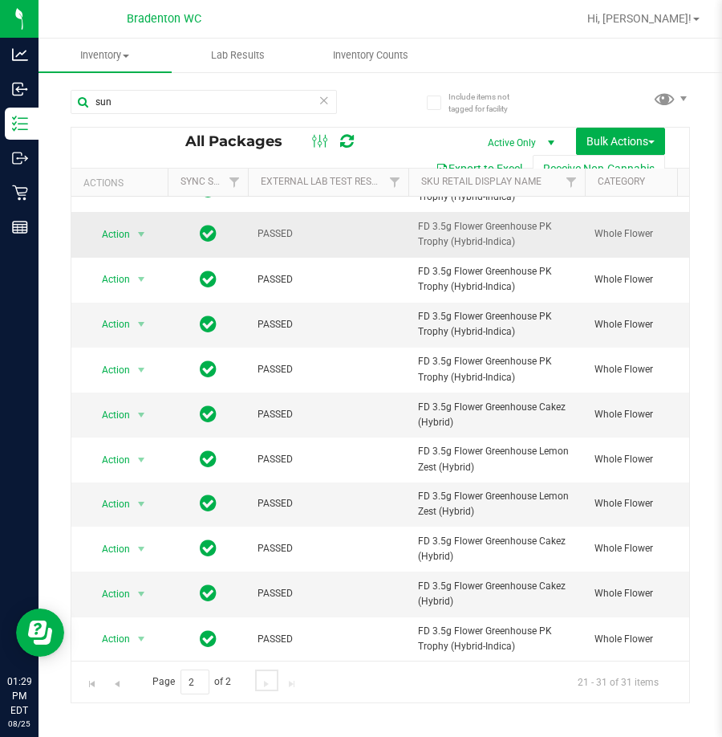
scroll to position [42, 0]
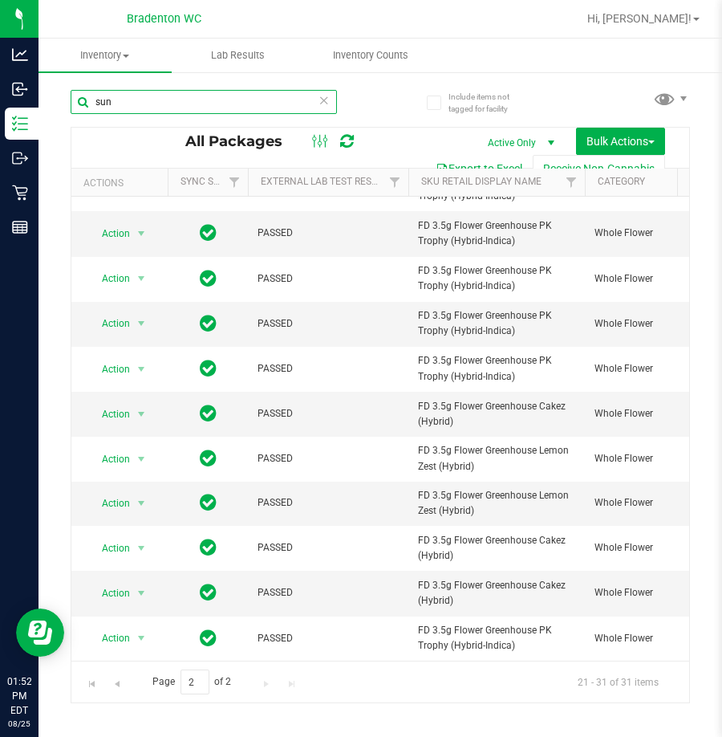
click at [151, 112] on input "sun" at bounding box center [204, 102] width 266 height 24
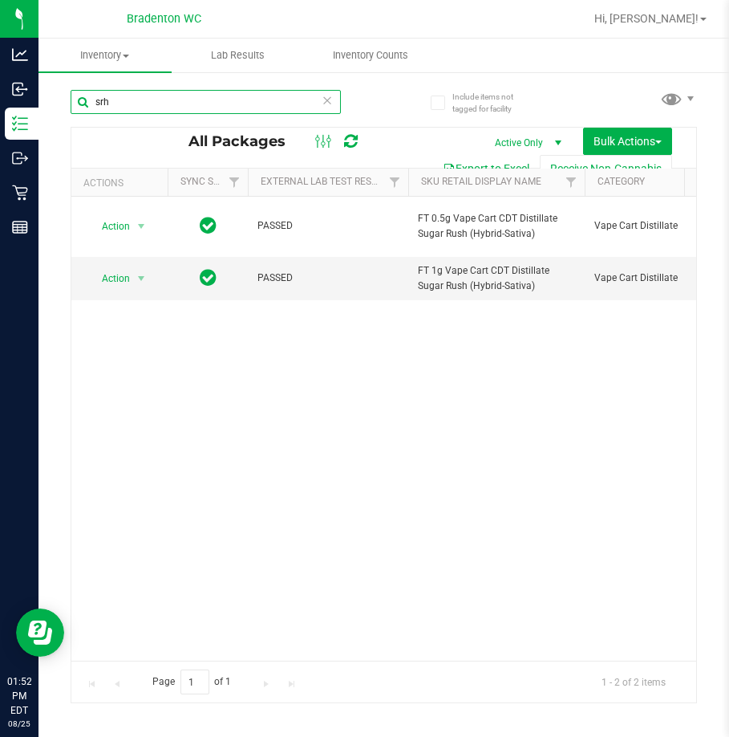
type input "srh"
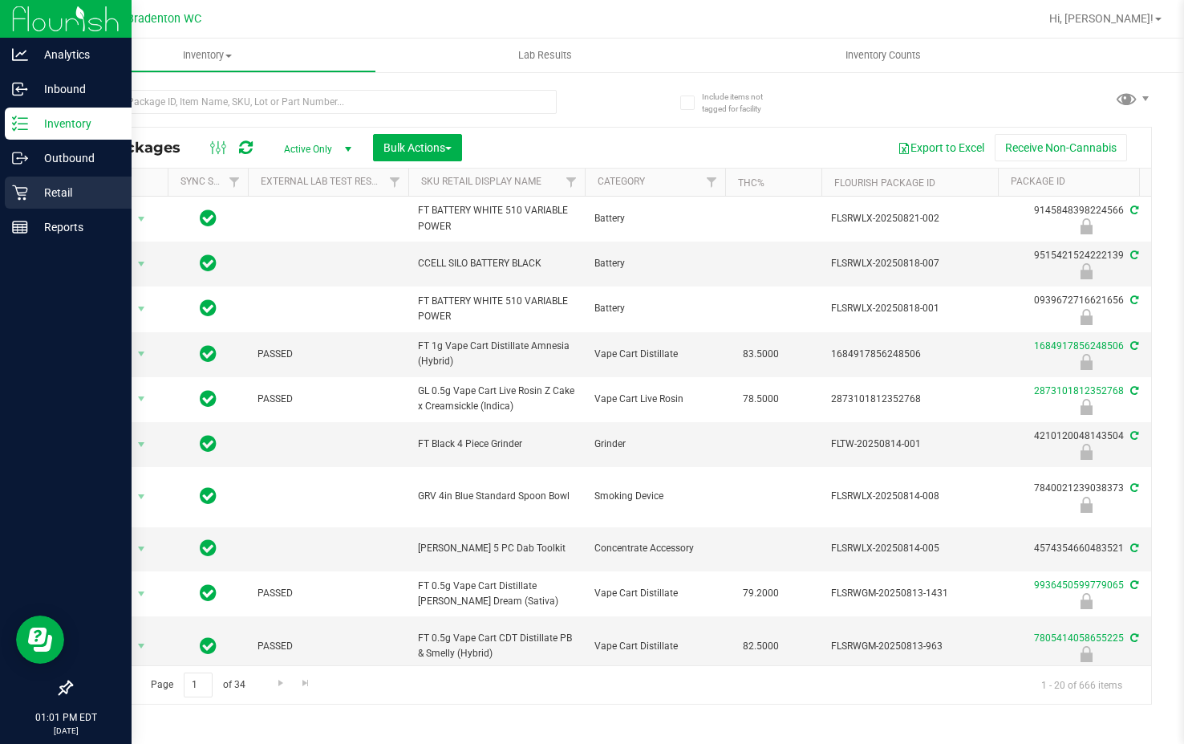
click at [18, 197] on icon at bounding box center [20, 193] width 16 height 16
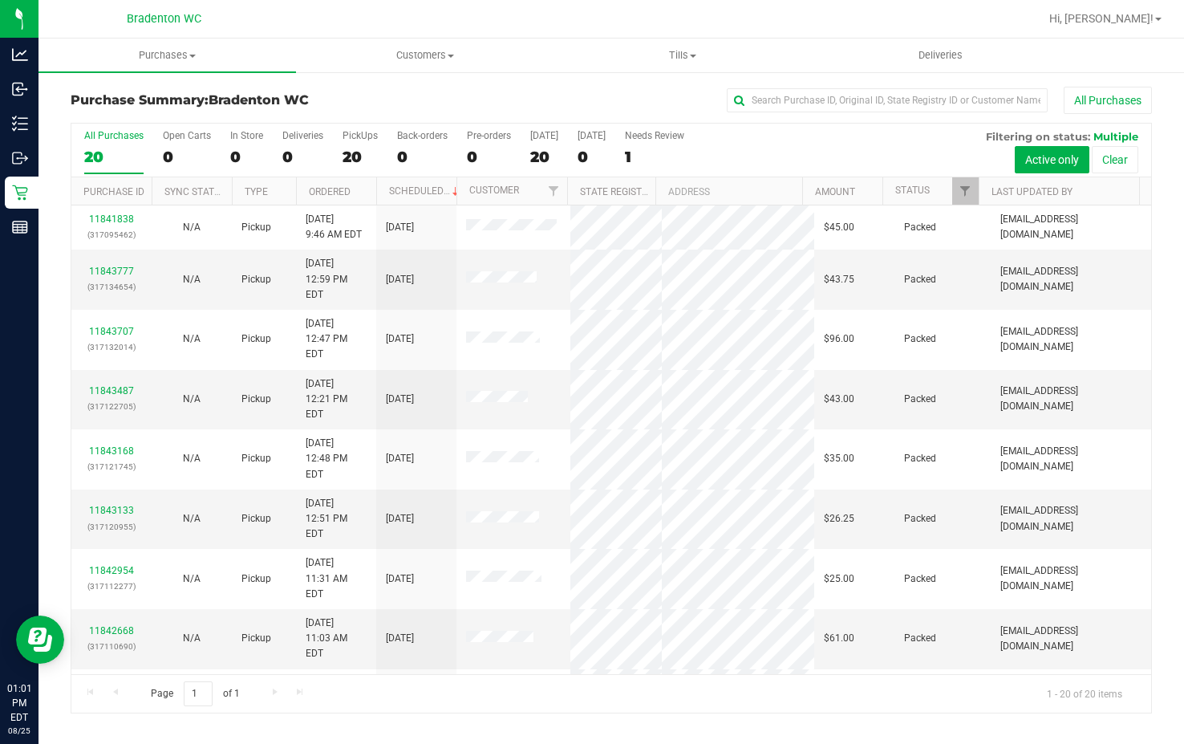
drag, startPoint x: 416, startPoint y: 17, endPoint x: 440, endPoint y: 24, distance: 24.4
click at [437, 23] on div at bounding box center [663, 18] width 752 height 31
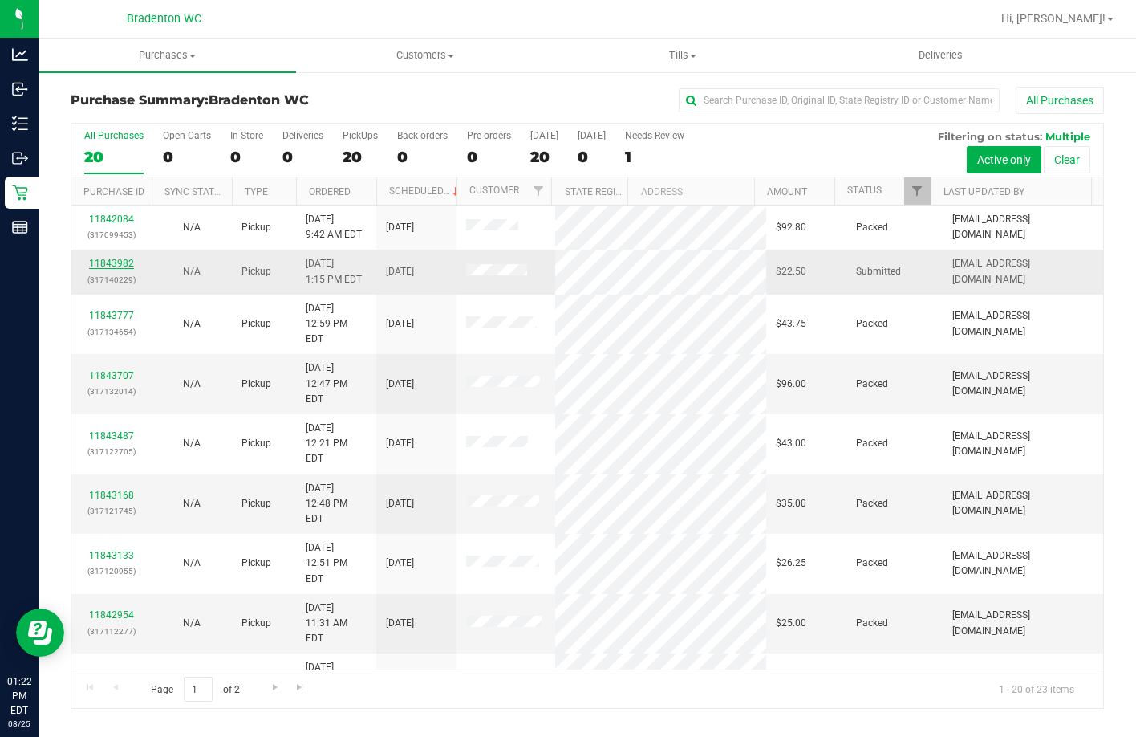
click at [105, 265] on link "11843982" at bounding box center [111, 263] width 45 height 11
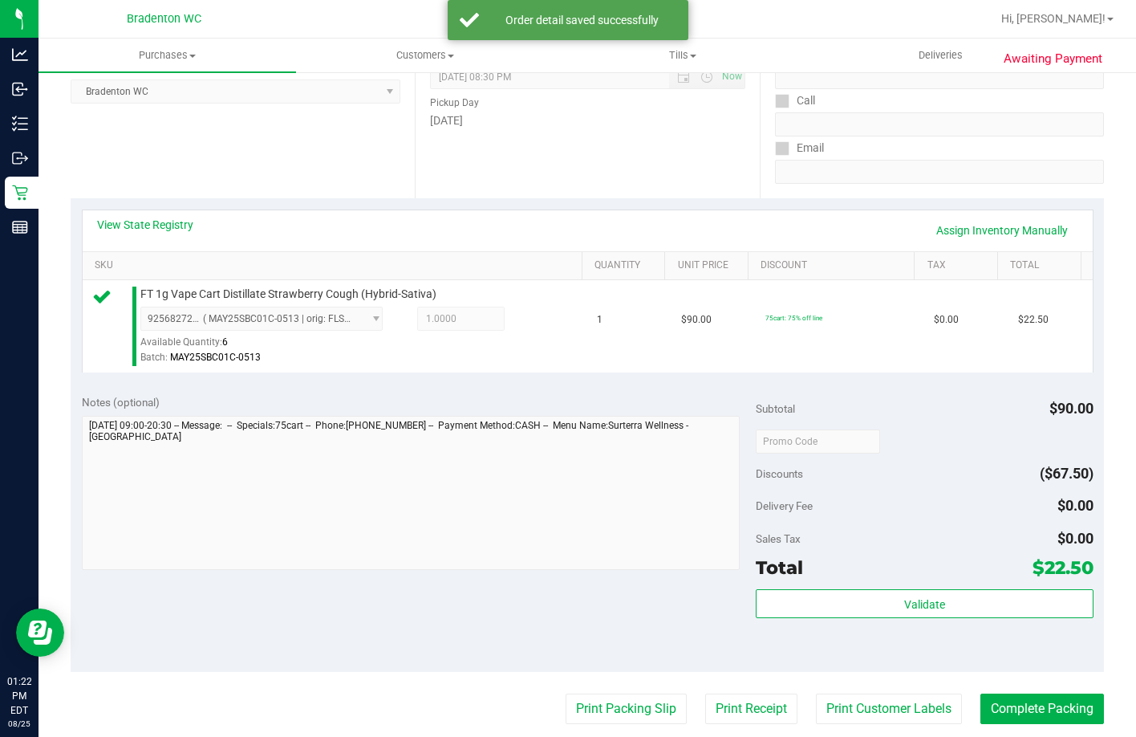
scroll to position [266, 0]
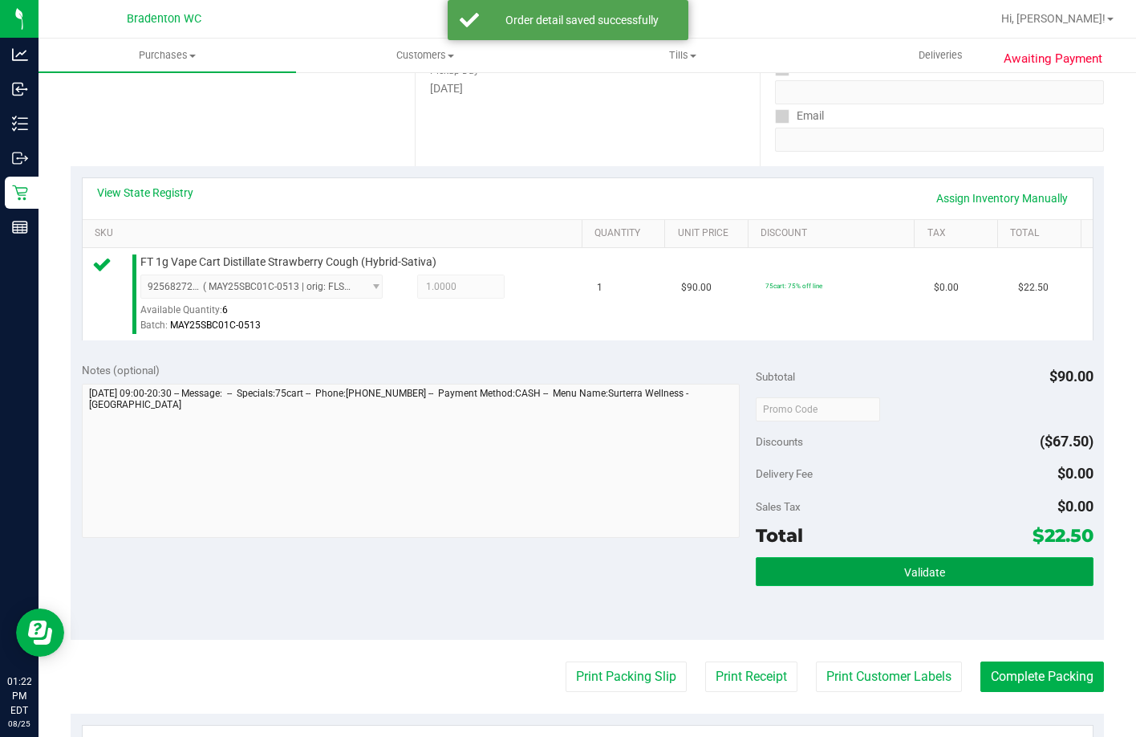
click at [821, 583] on button "Validate" at bounding box center [924, 571] width 337 height 29
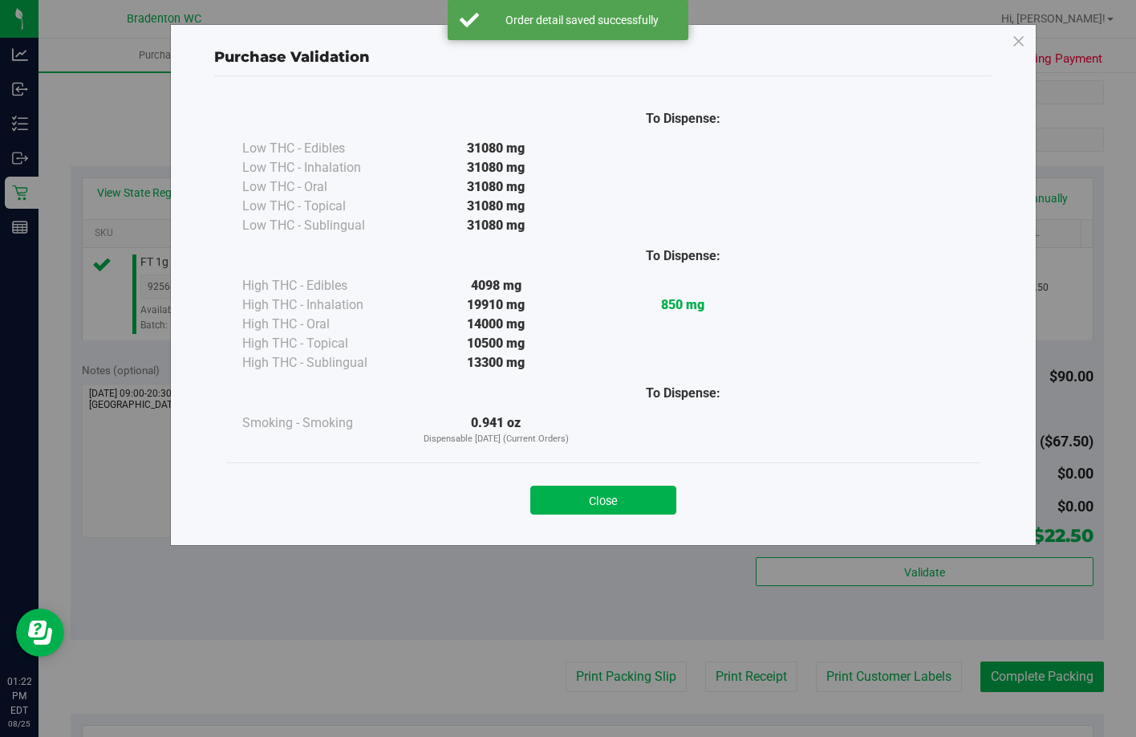
click at [589, 546] on div "Purchase Validation To Dispense: Low THC - Edibles 31080 mg" at bounding box center [574, 368] width 1148 height 737
click at [624, 510] on button "Close" at bounding box center [603, 499] width 146 height 29
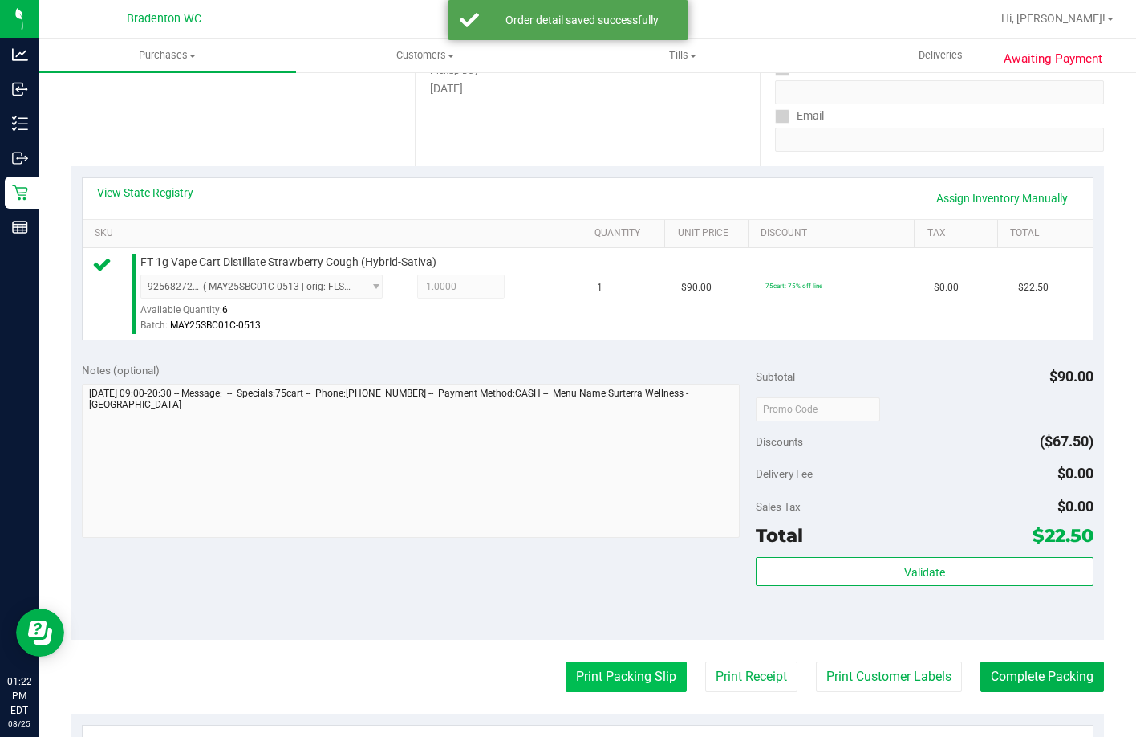
click at [610, 692] on button "Print Packing Slip" at bounding box center [626, 676] width 121 height 30
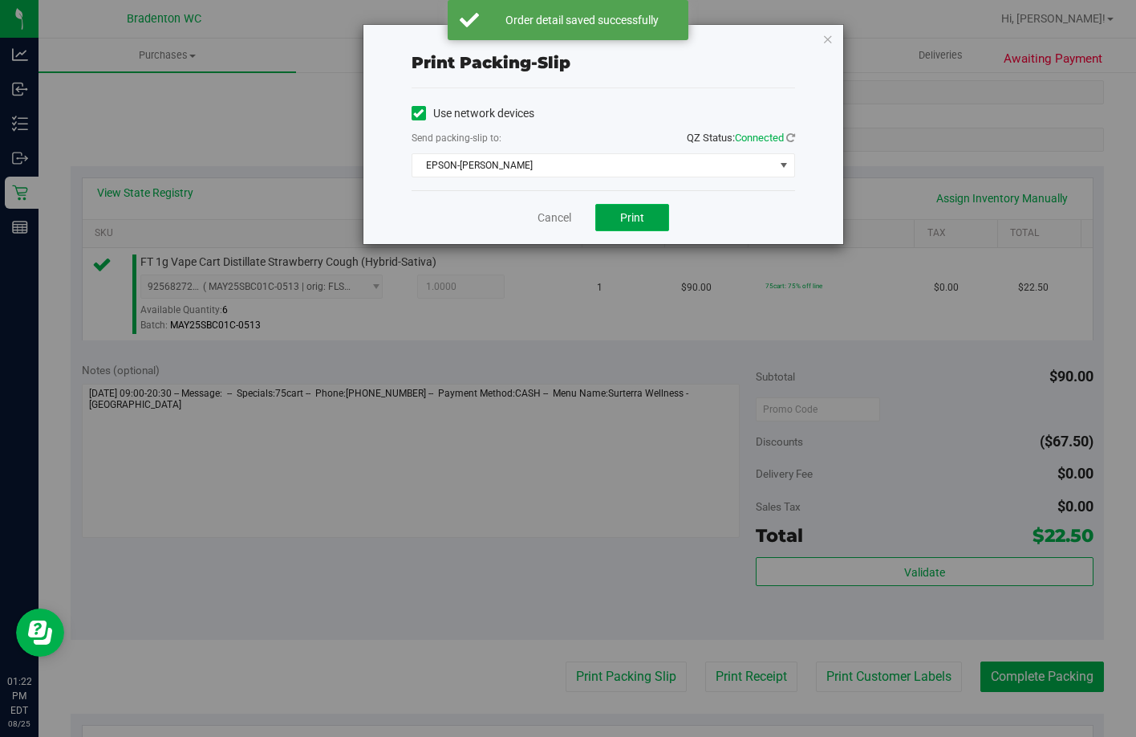
click at [644, 213] on span "Print" at bounding box center [632, 217] width 24 height 13
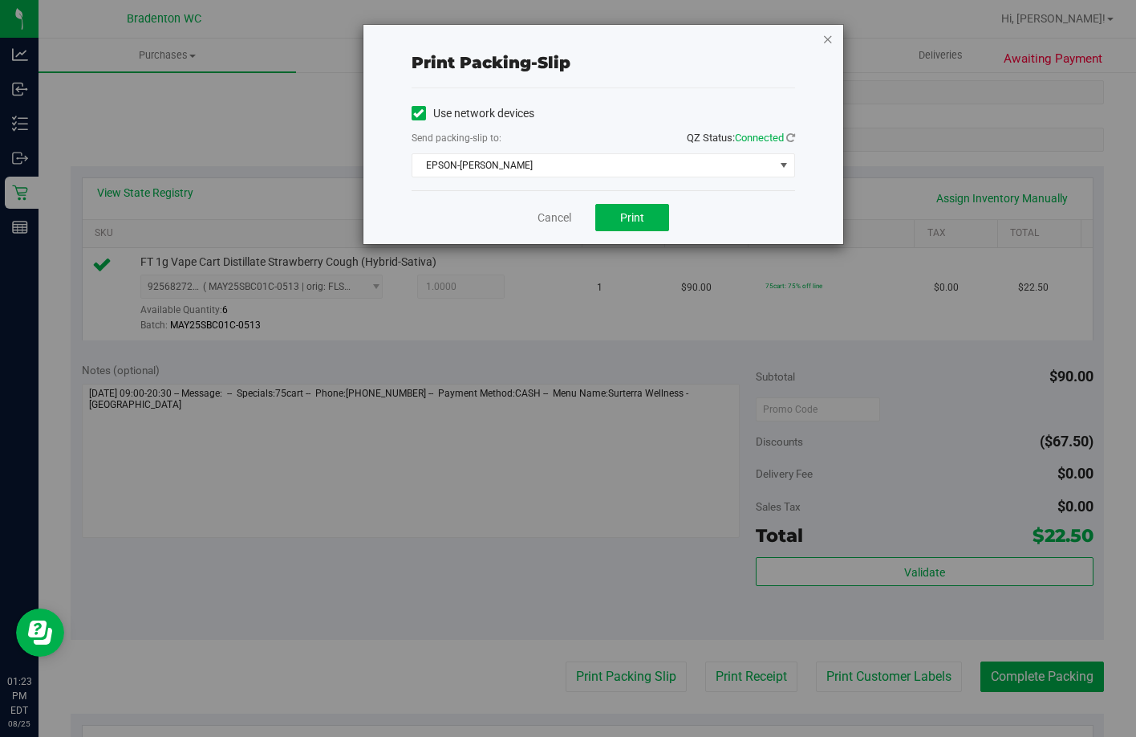
click at [830, 44] on icon "button" at bounding box center [827, 38] width 11 height 19
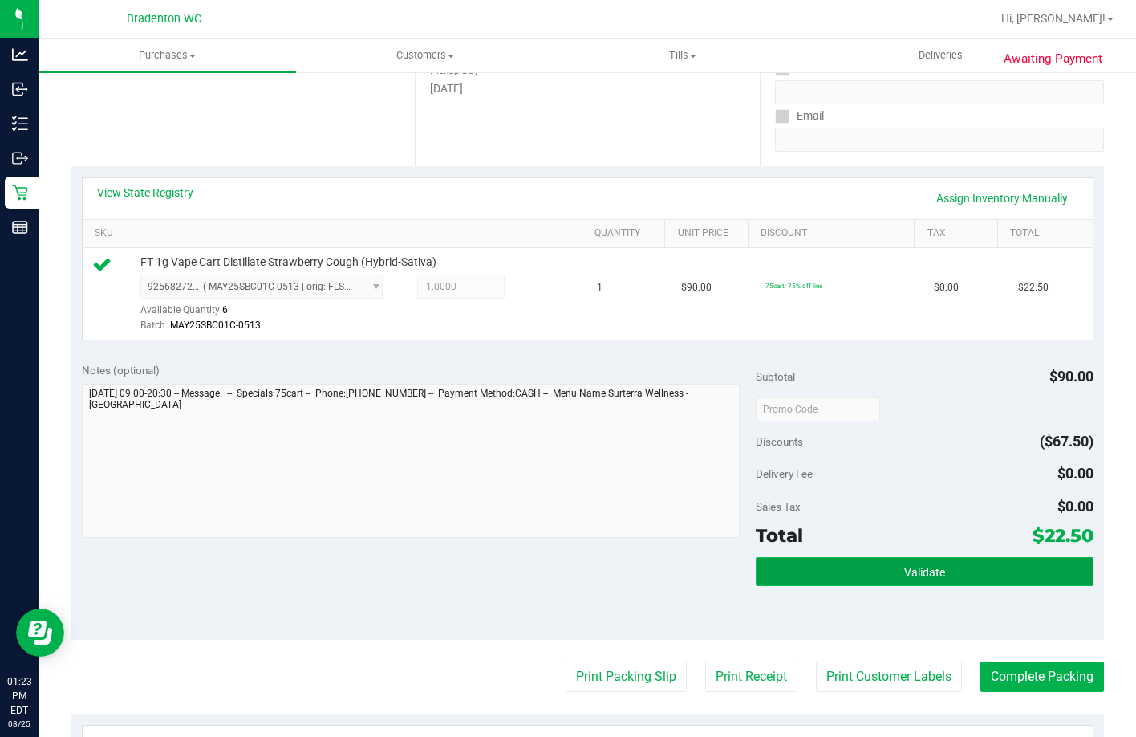
click at [904, 586] on button "Validate" at bounding box center [924, 571] width 337 height 29
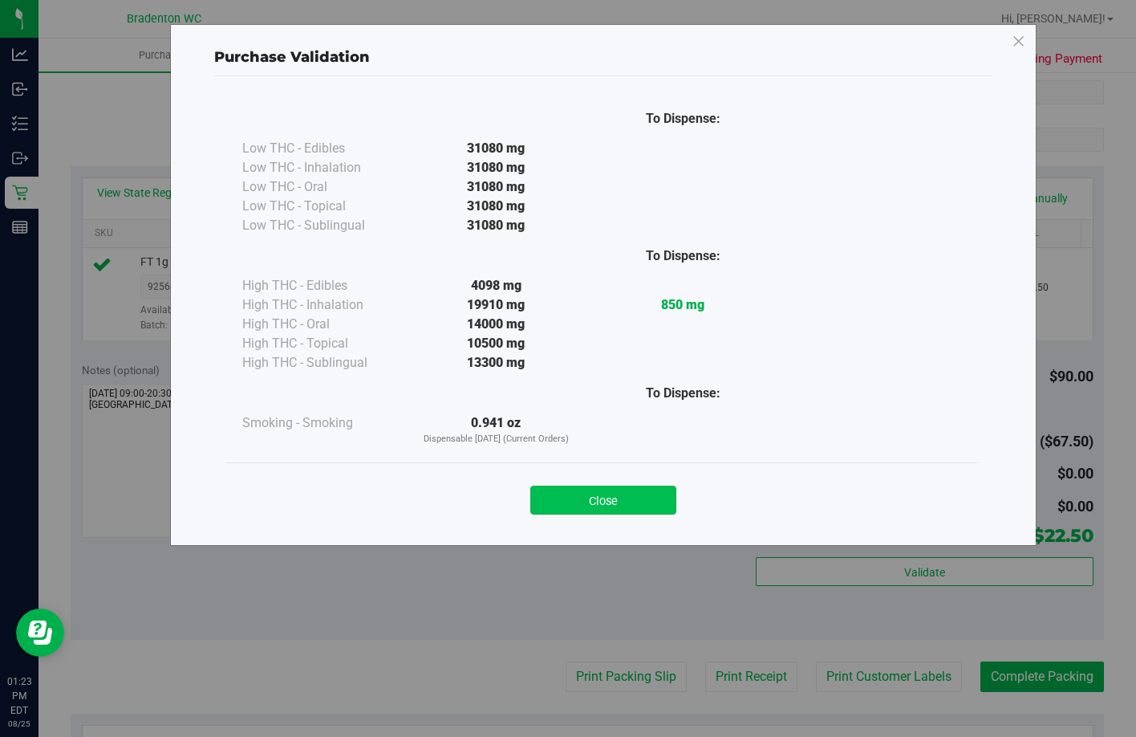
click at [668, 502] on button "Close" at bounding box center [603, 499] width 146 height 29
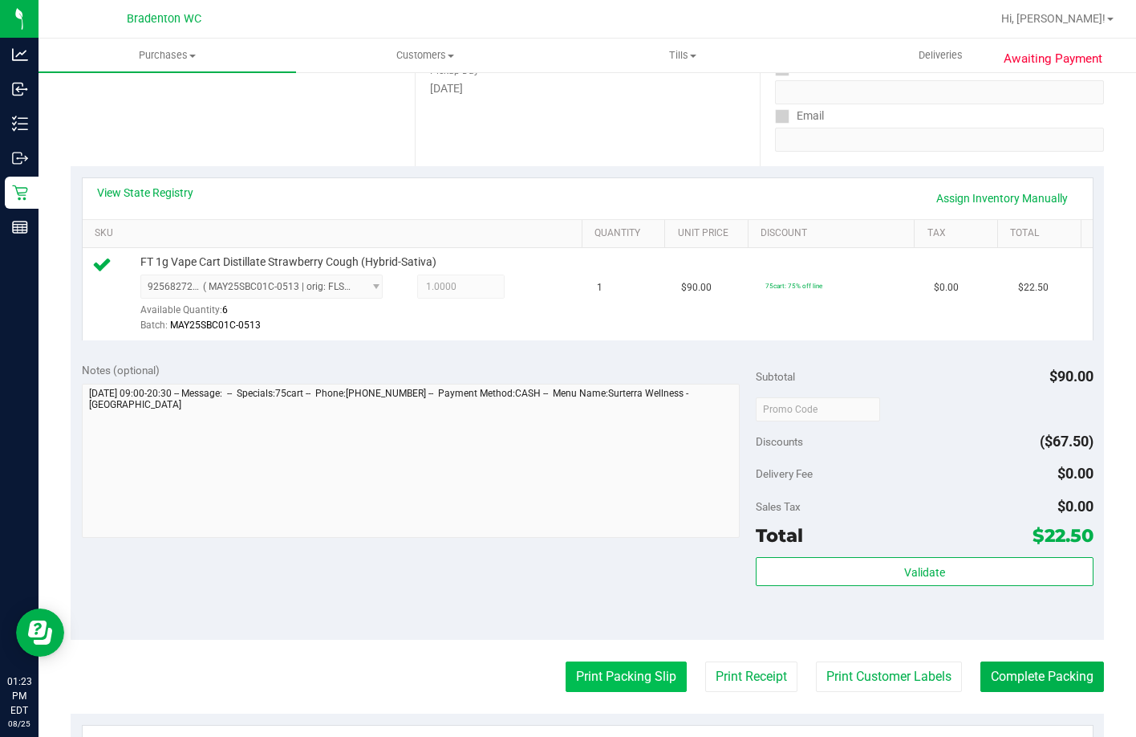
click at [611, 692] on button "Print Packing Slip" at bounding box center [626, 676] width 121 height 30
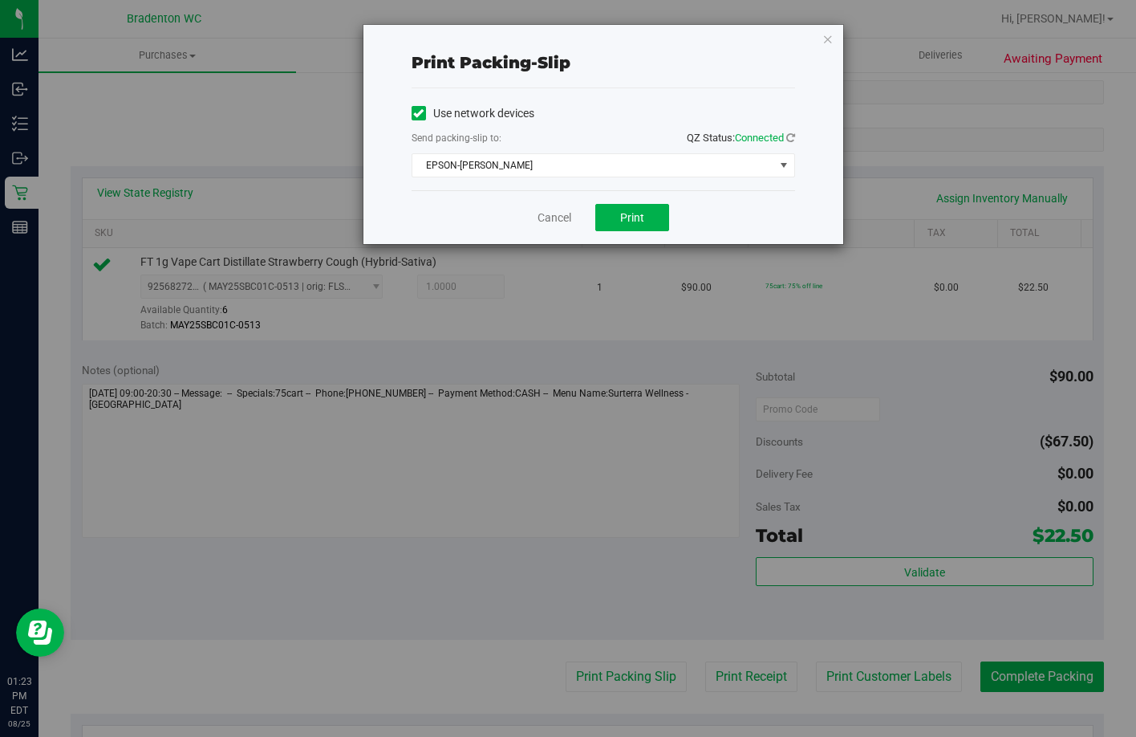
click at [847, 53] on div "Print packing-slip Use network devices Send packing-slip to: QZ Status: Connect…" at bounding box center [574, 368] width 1148 height 737
click at [833, 35] on icon "button" at bounding box center [827, 38] width 11 height 19
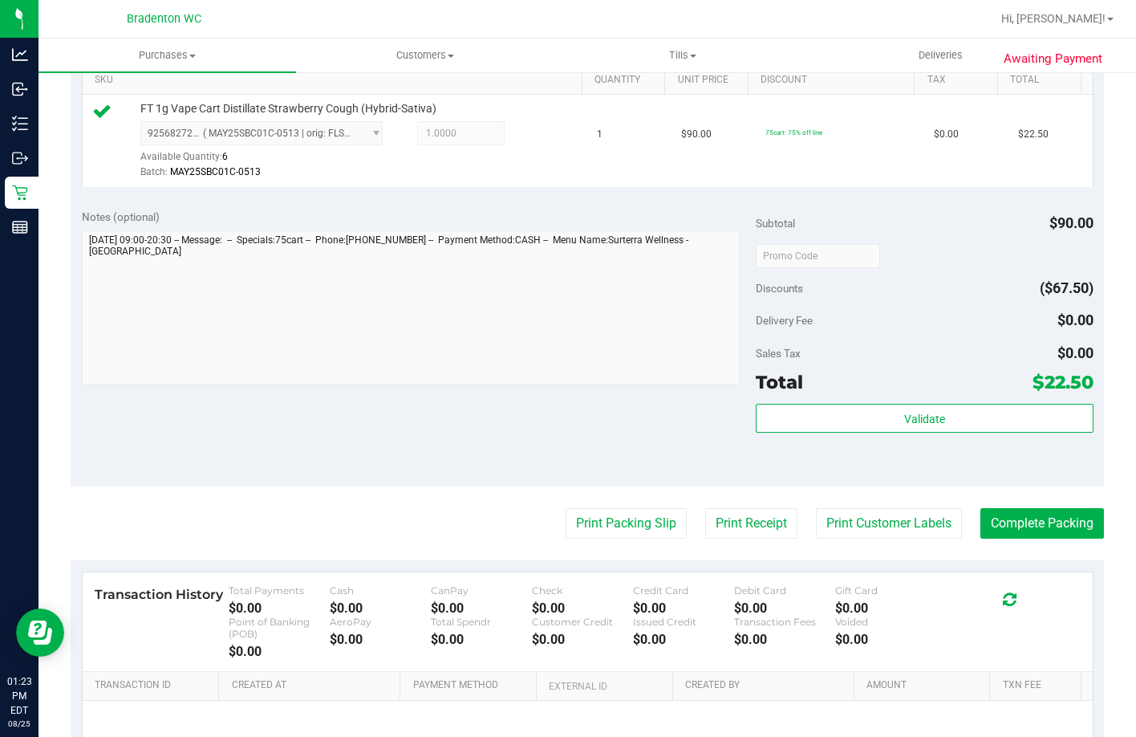
scroll to position [424, 0]
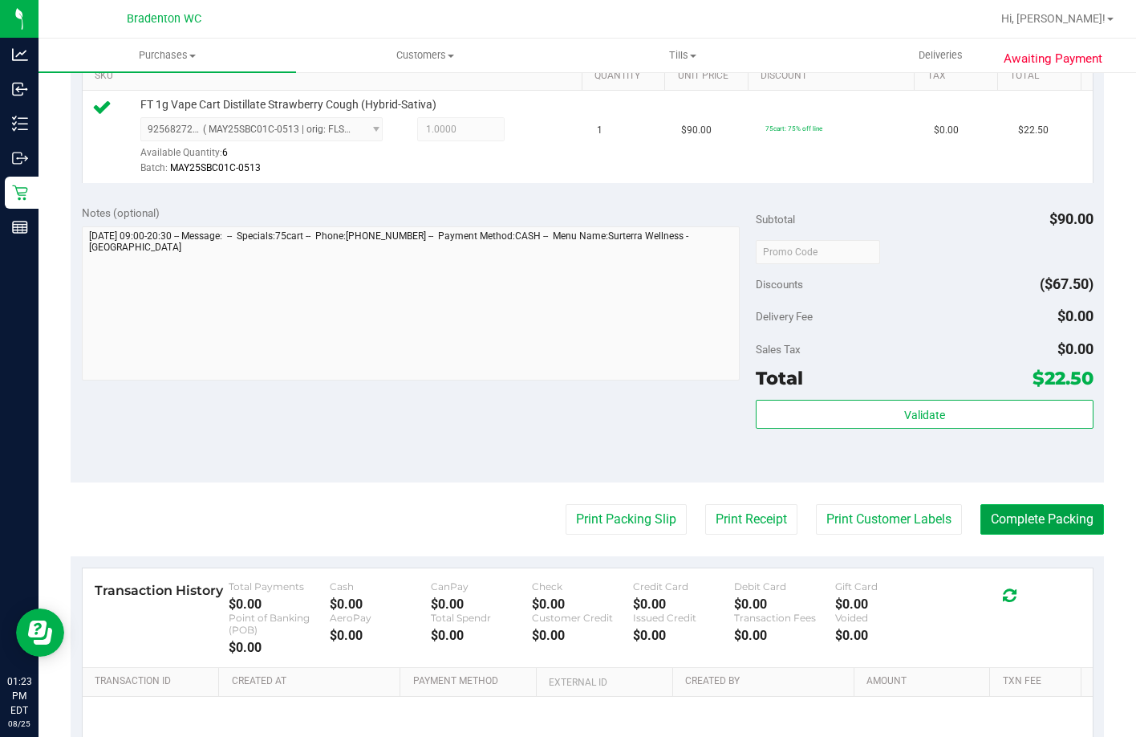
click at [1037, 529] on button "Complete Packing" at bounding box center [1043, 519] width 124 height 30
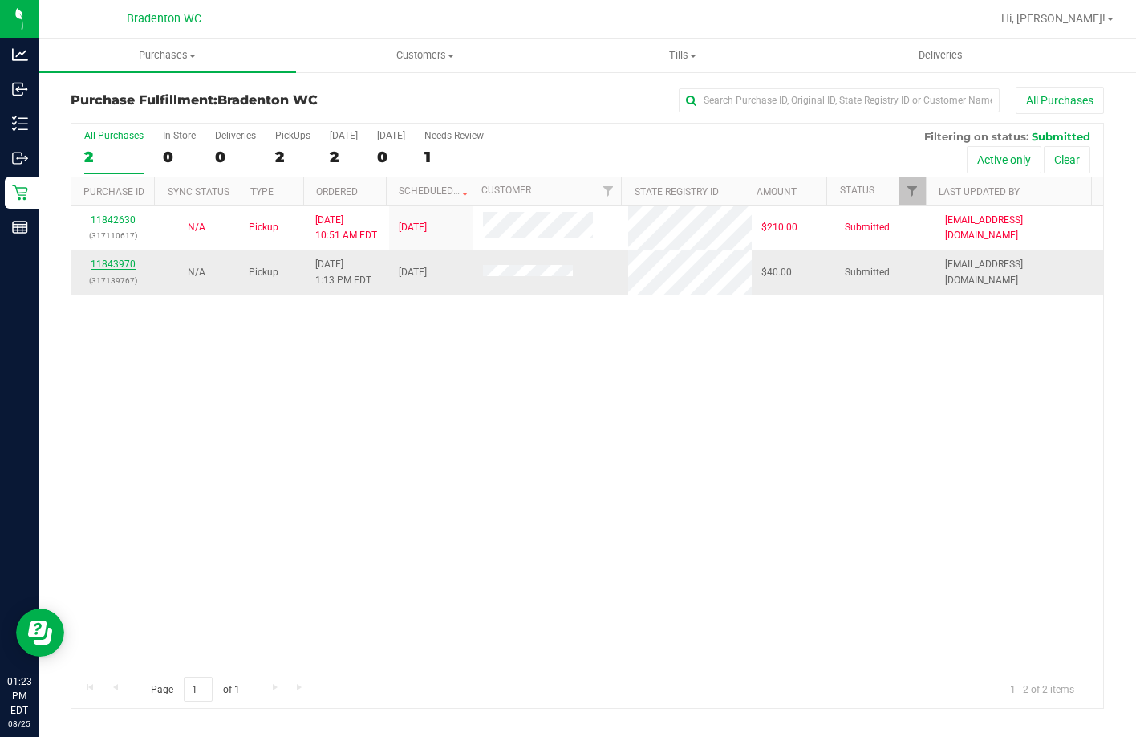
click at [119, 262] on link "11843970" at bounding box center [113, 263] width 45 height 11
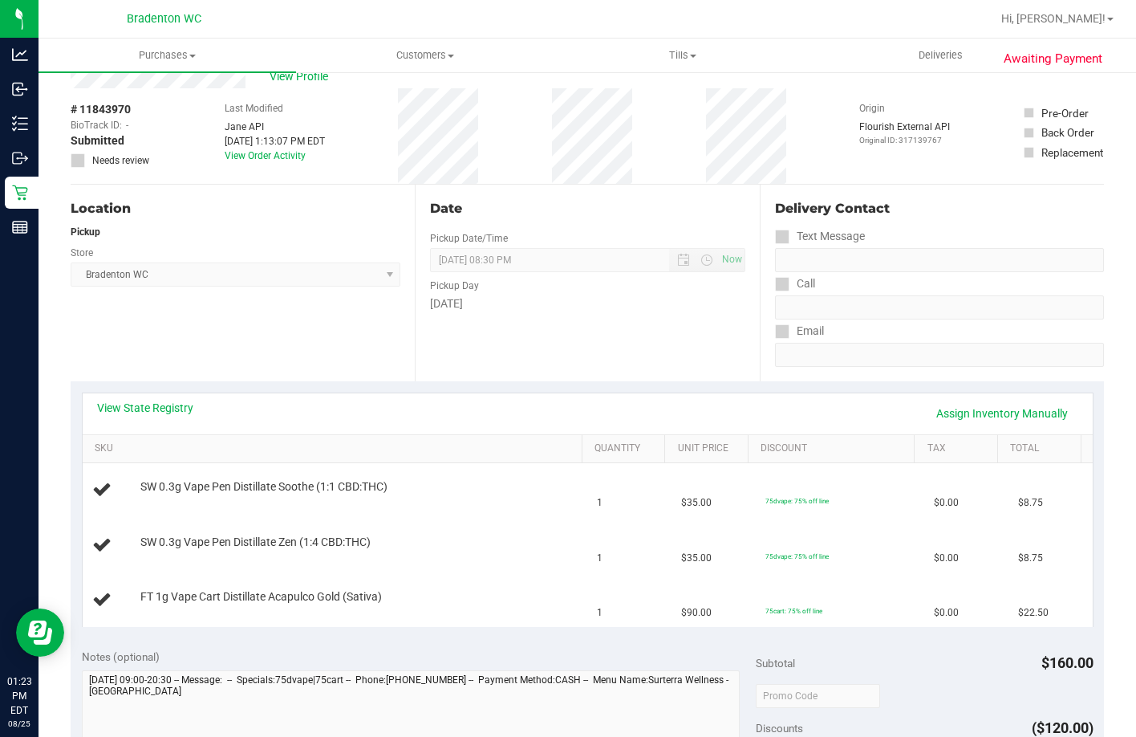
scroll to position [80, 0]
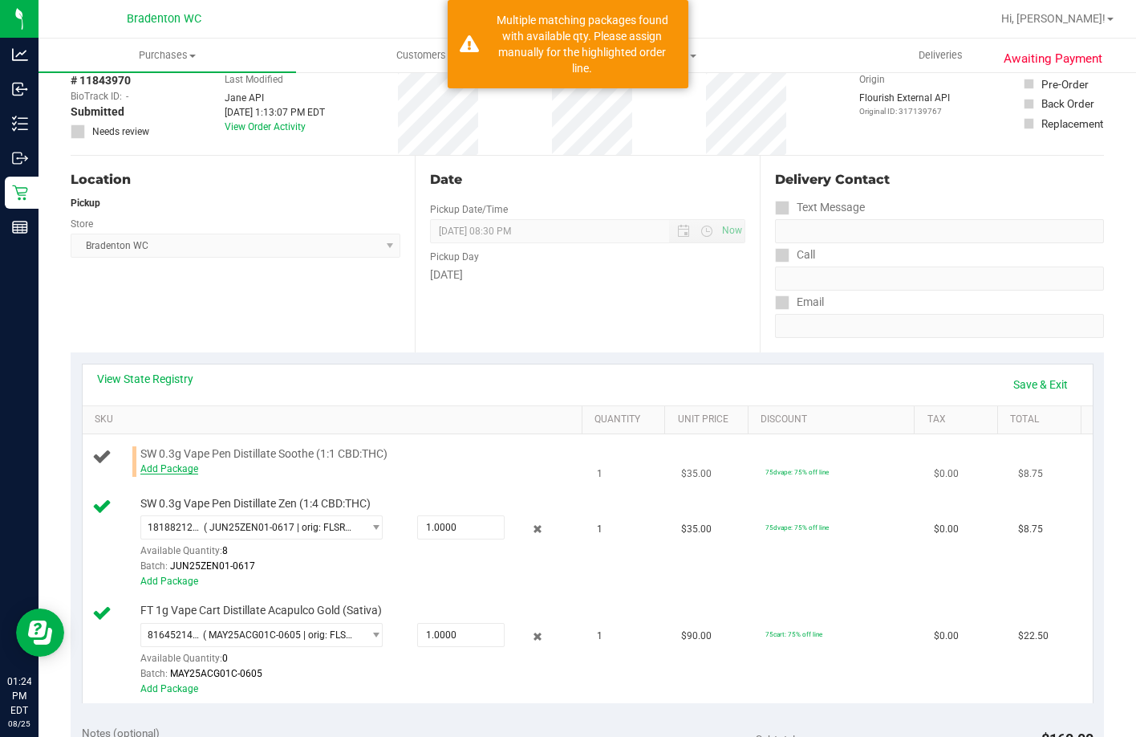
click at [140, 474] on link "Add Package" at bounding box center [169, 468] width 58 height 11
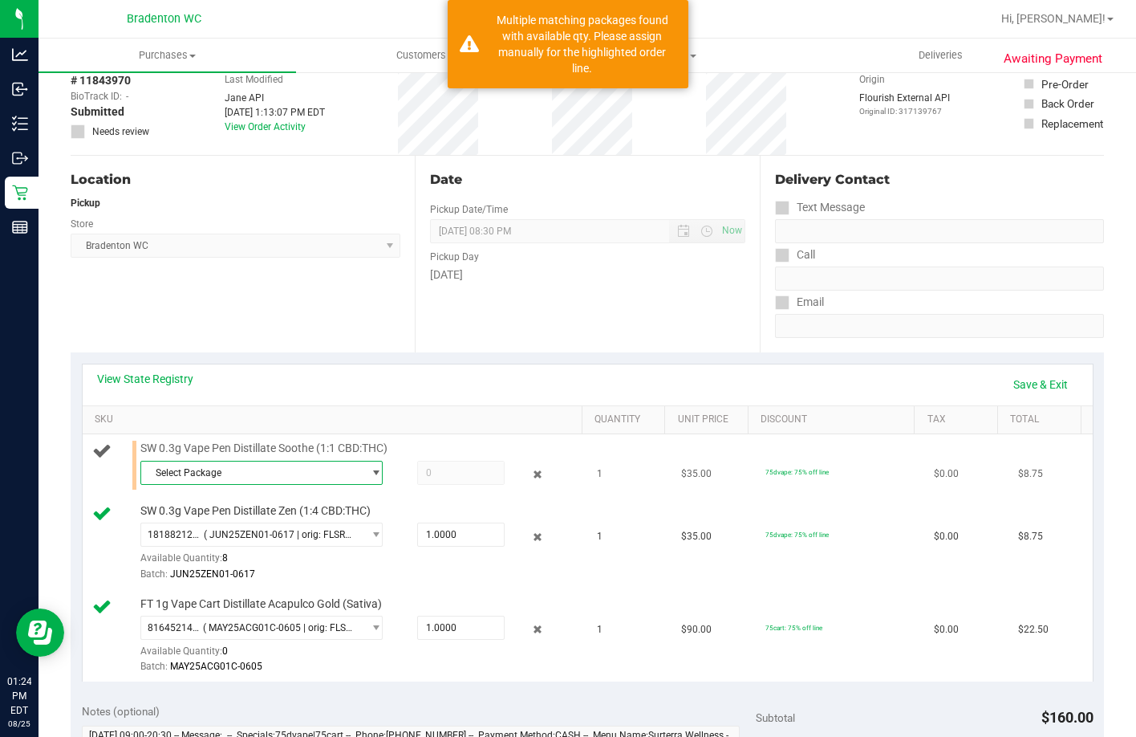
click at [295, 484] on span "Select Package" at bounding box center [251, 472] width 221 height 22
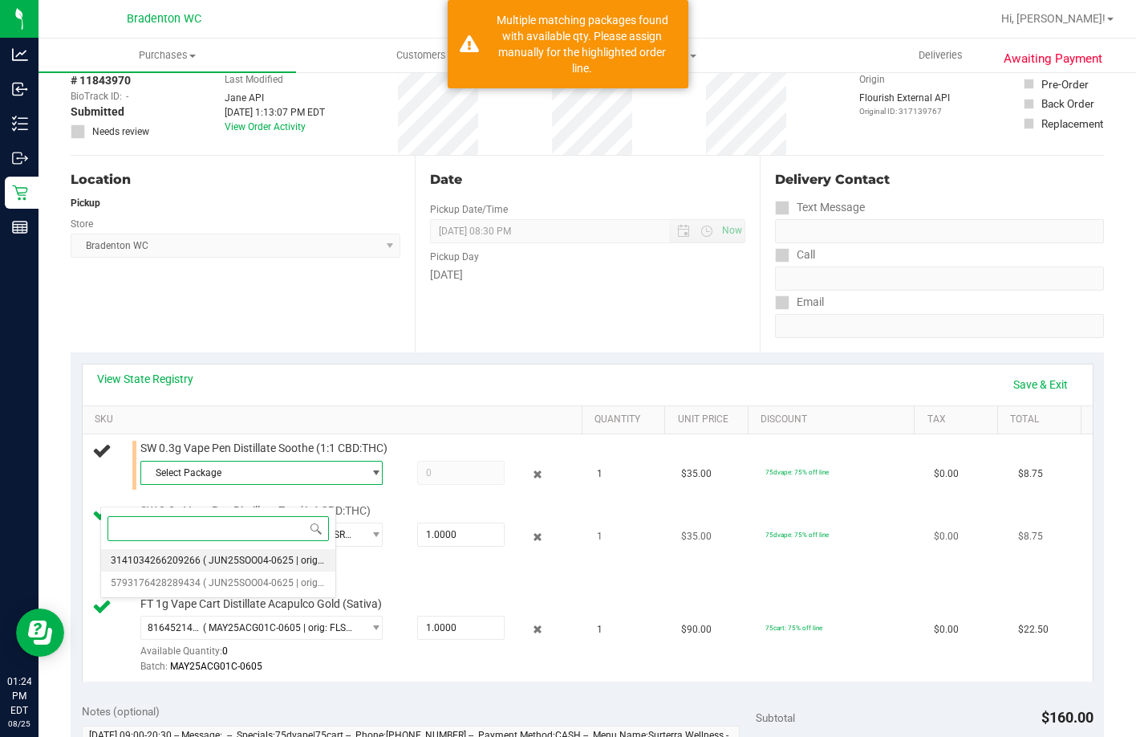
click at [309, 567] on li "3141034266209266 ( JUN25SOO04-0625 | orig: FLSRWGM-20250701-1325 )" at bounding box center [218, 560] width 235 height 22
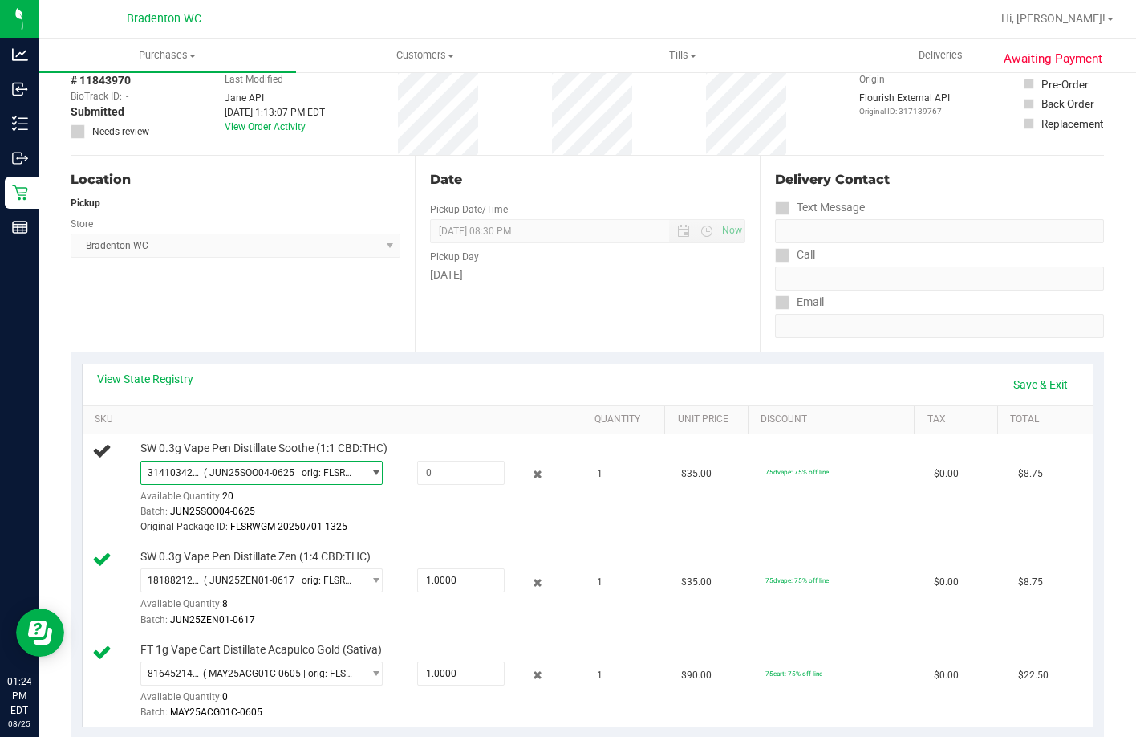
drag, startPoint x: 281, startPoint y: 491, endPoint x: 276, endPoint y: 514, distance: 23.8
click at [282, 478] on span "( JUN25SOO04-0625 | orig: FLSRWGM-20250701-1325 )" at bounding box center [280, 472] width 152 height 11
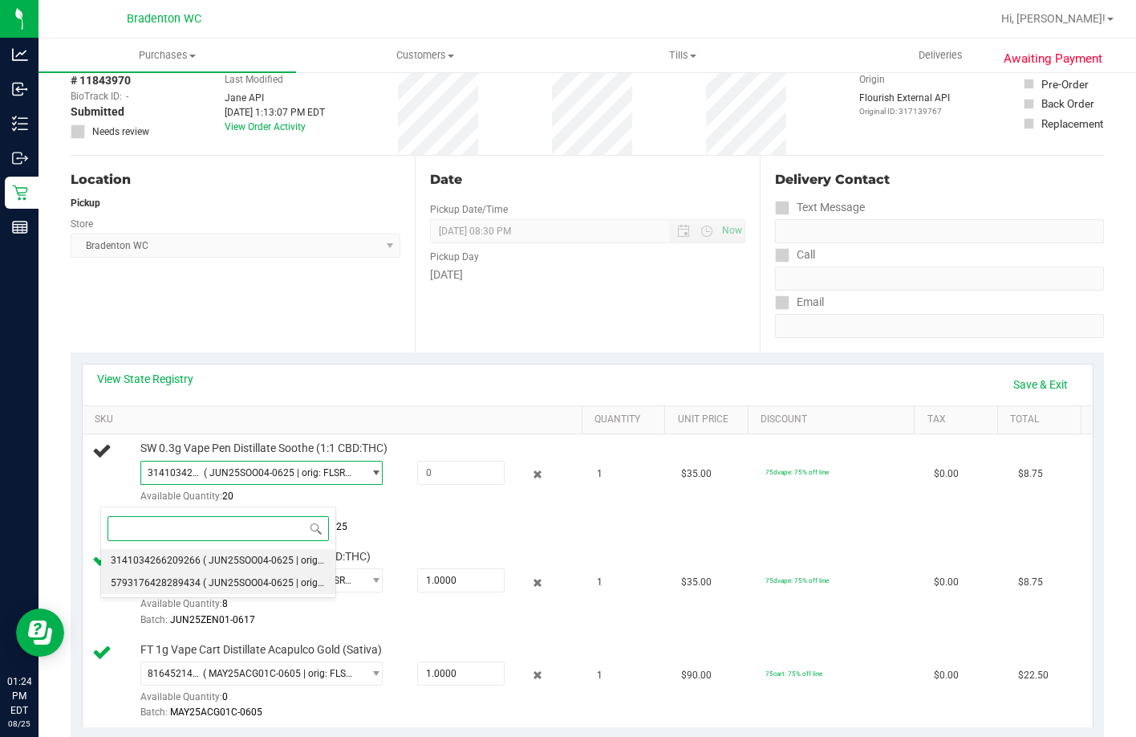
click at [287, 572] on li "5793176428289434 ( JUN25SOO04-0625 | orig: FLSRWGM-20250701-1296 )" at bounding box center [218, 582] width 235 height 22
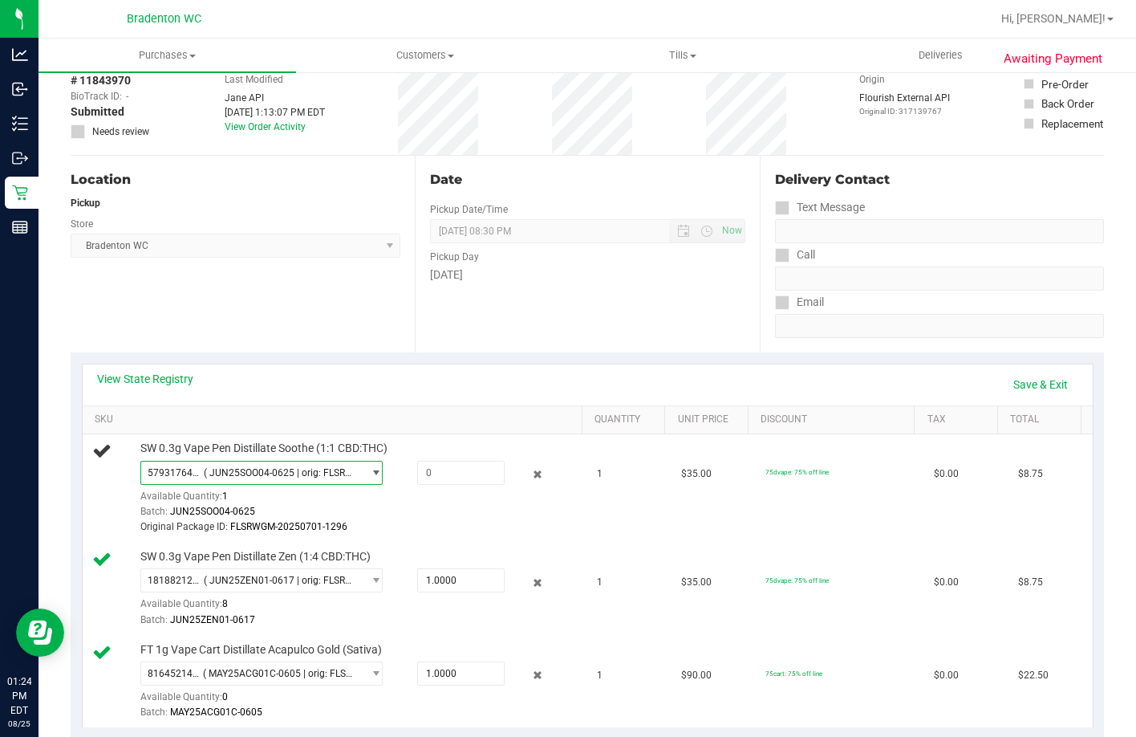
drag, startPoint x: 294, startPoint y: 489, endPoint x: 299, endPoint y: 518, distance: 29.3
click at [294, 478] on span "( JUN25SOO04-0625 | orig: FLSRWGM-20250701-1296 )" at bounding box center [280, 472] width 152 height 11
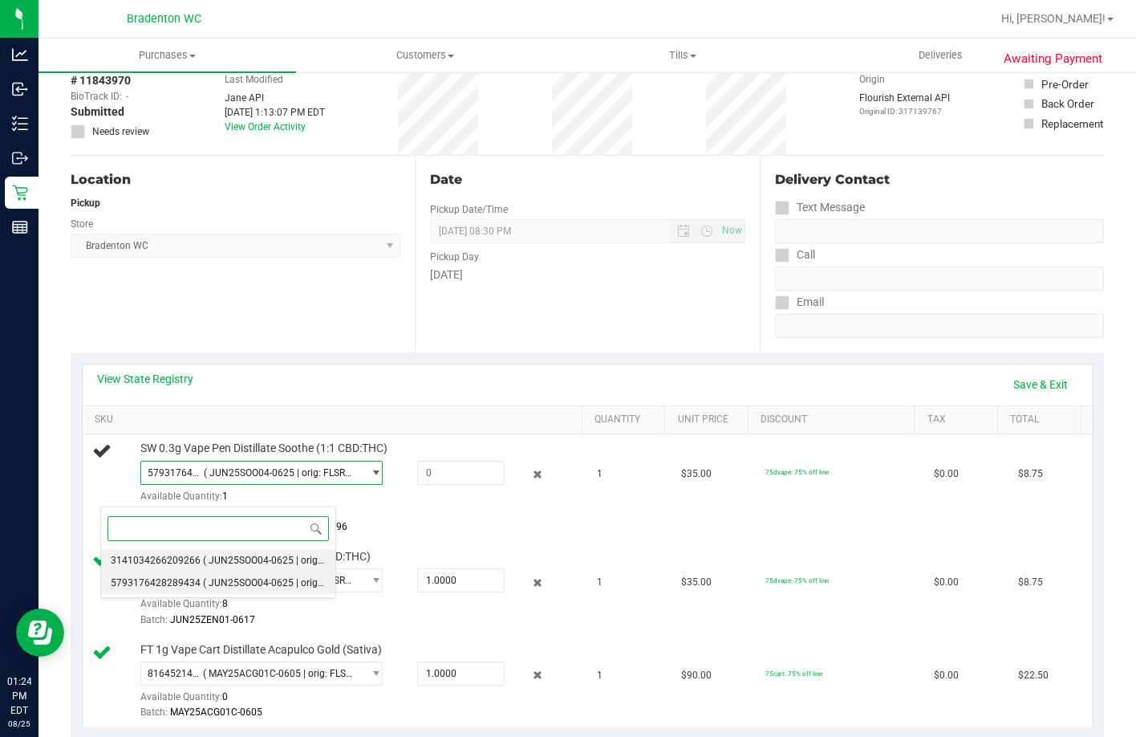
click at [293, 558] on span "( JUN25SOO04-0625 | orig: FLSRWGM-20250701-1325 )" at bounding box center [324, 559] width 242 height 11
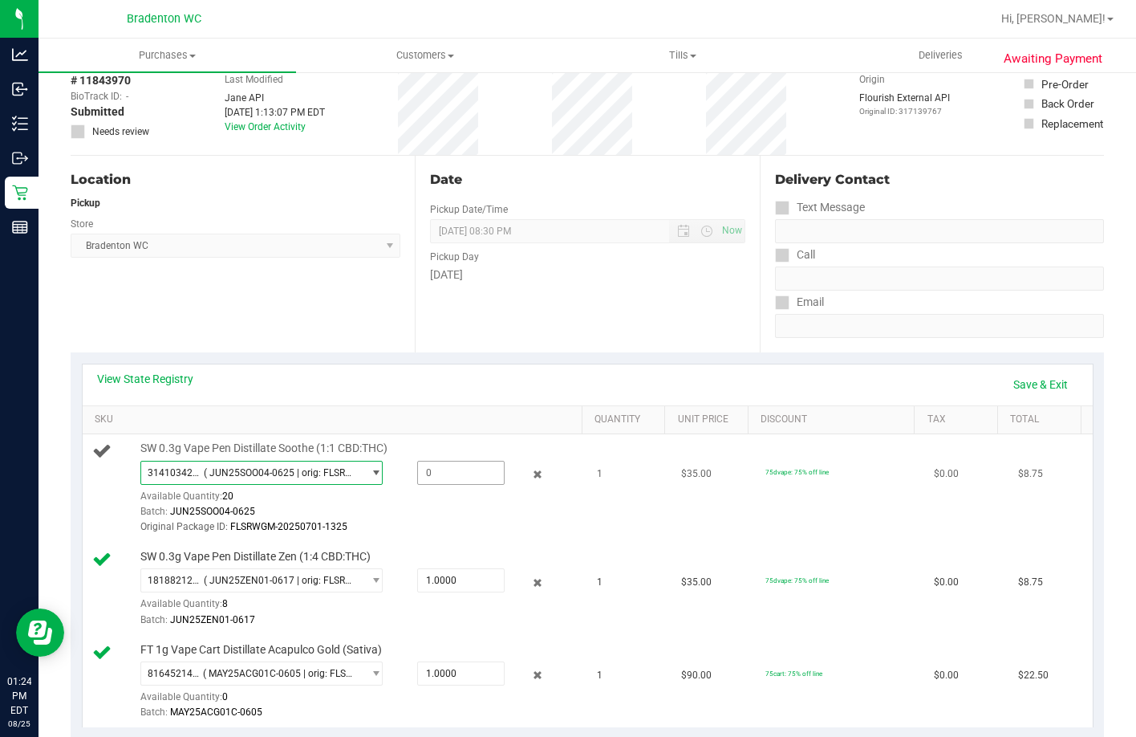
click at [417, 485] on span at bounding box center [460, 473] width 87 height 24
type input "1"
type input "1.0000"
click at [538, 535] on div "SW 0.3g Vape Pen Distillate Soothe (1:1 CBD:THC) 3141034266209266 ( JUN25SOO04-…" at bounding box center [335, 488] width 486 height 95
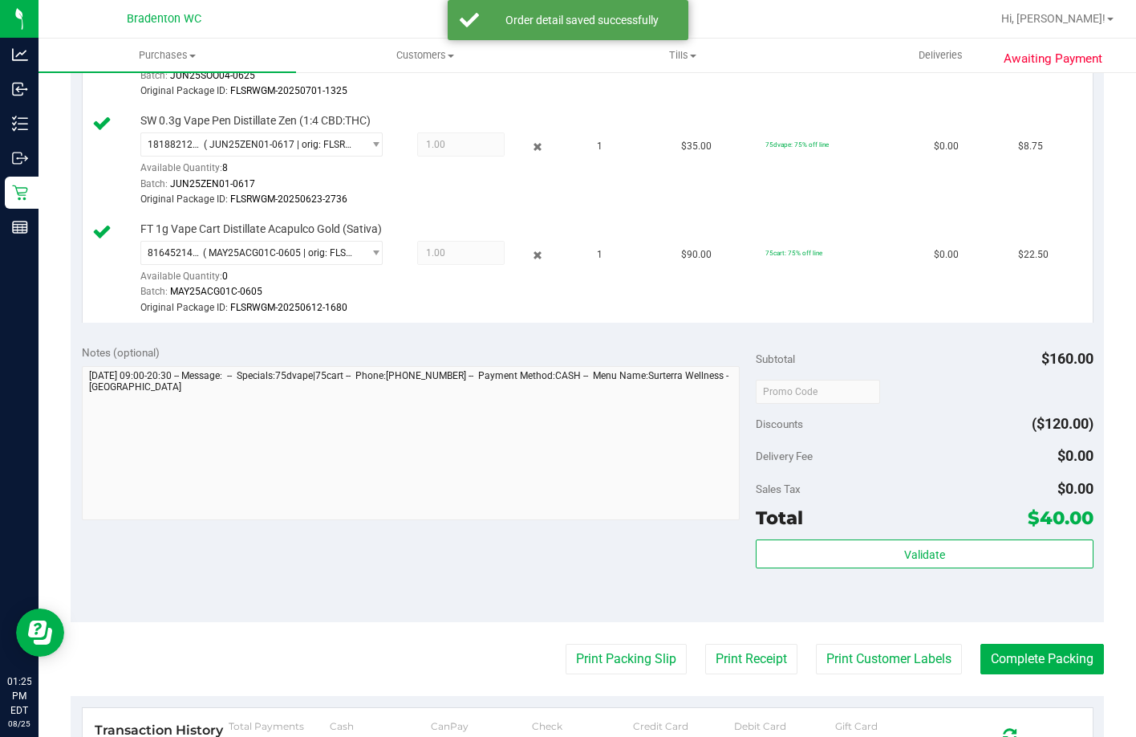
scroll to position [562, 0]
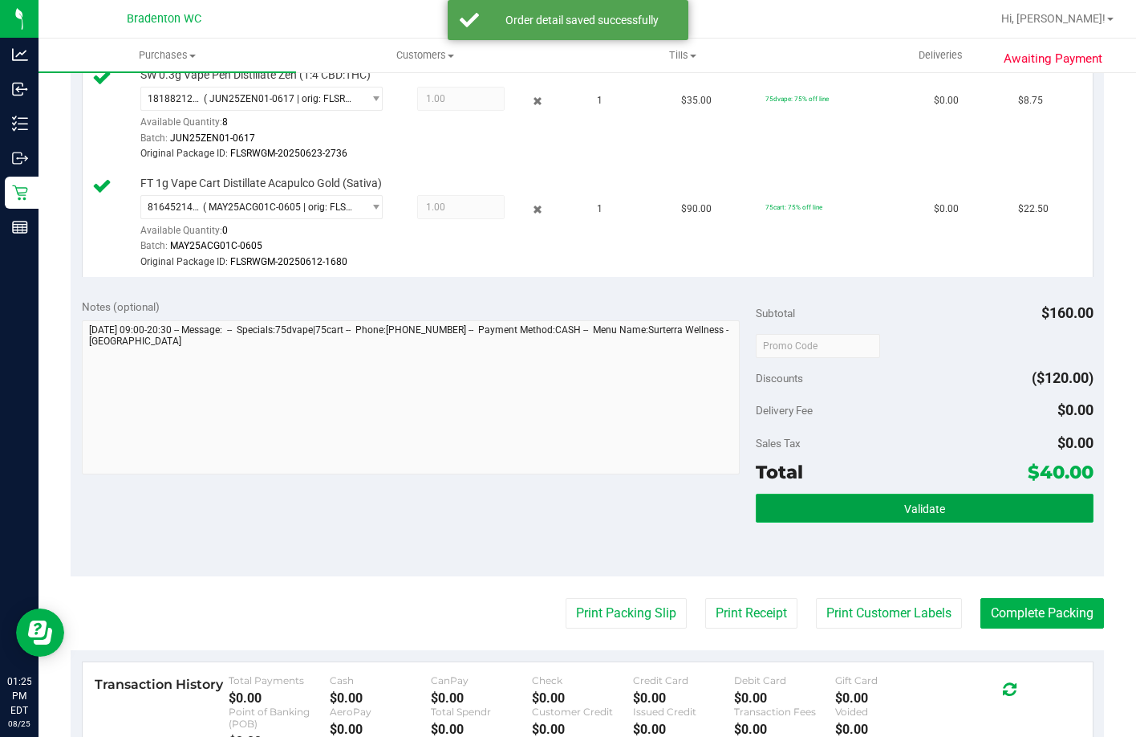
click at [966, 522] on button "Validate" at bounding box center [924, 507] width 337 height 29
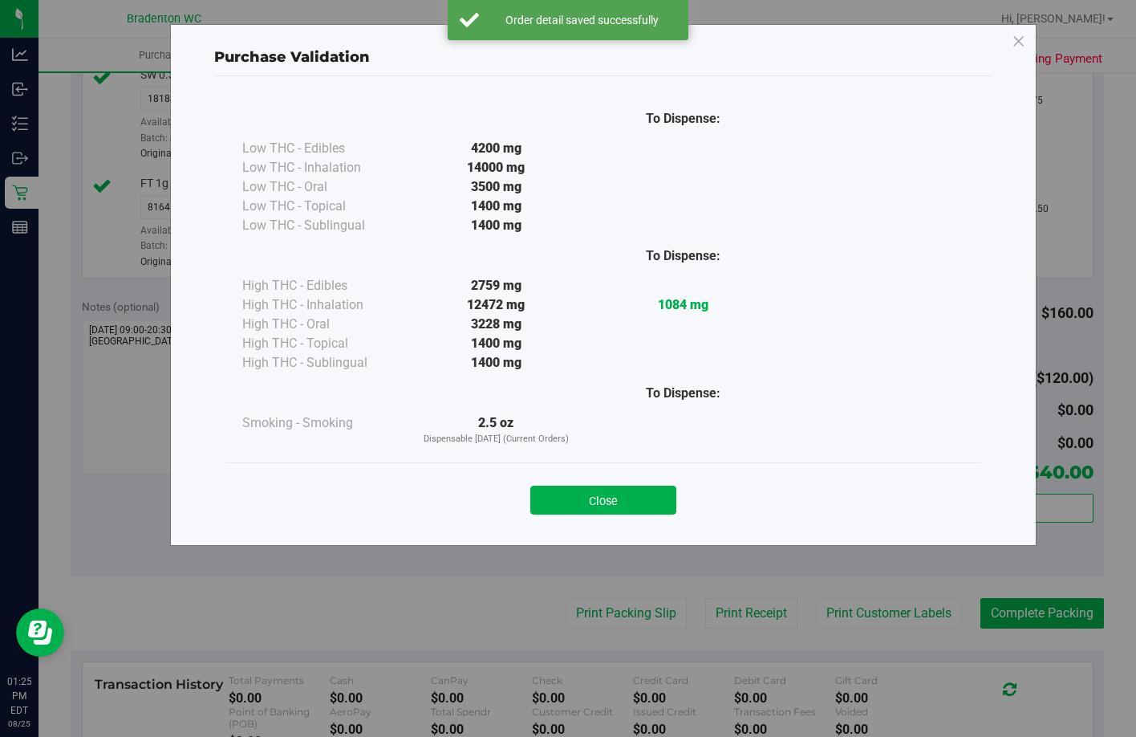
drag, startPoint x: 650, startPoint y: 500, endPoint x: 650, endPoint y: 488, distance: 12.0
click at [650, 493] on button "Close" at bounding box center [603, 499] width 146 height 29
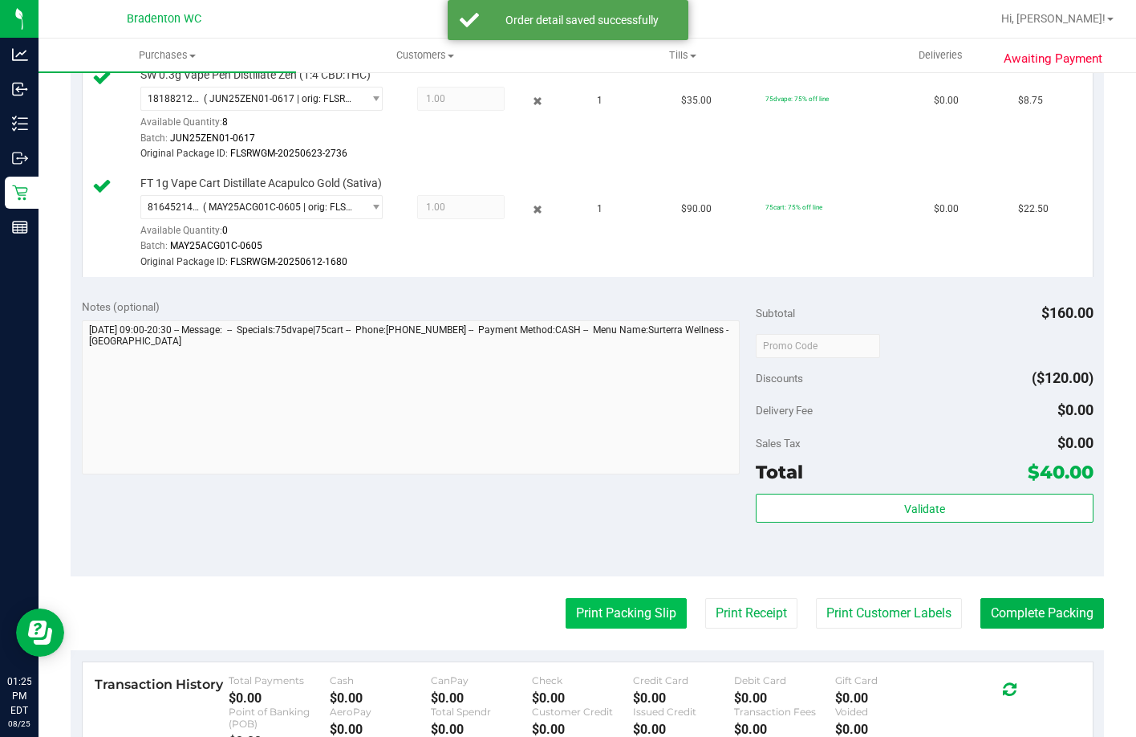
click at [640, 659] on purchase-details "Back Edit Purchase Cancel Purchase View Profile # 11843970 BioTrack ID: - Submi…" at bounding box center [587, 243] width 1033 height 1437
click at [637, 628] on button "Print Packing Slip" at bounding box center [626, 613] width 121 height 30
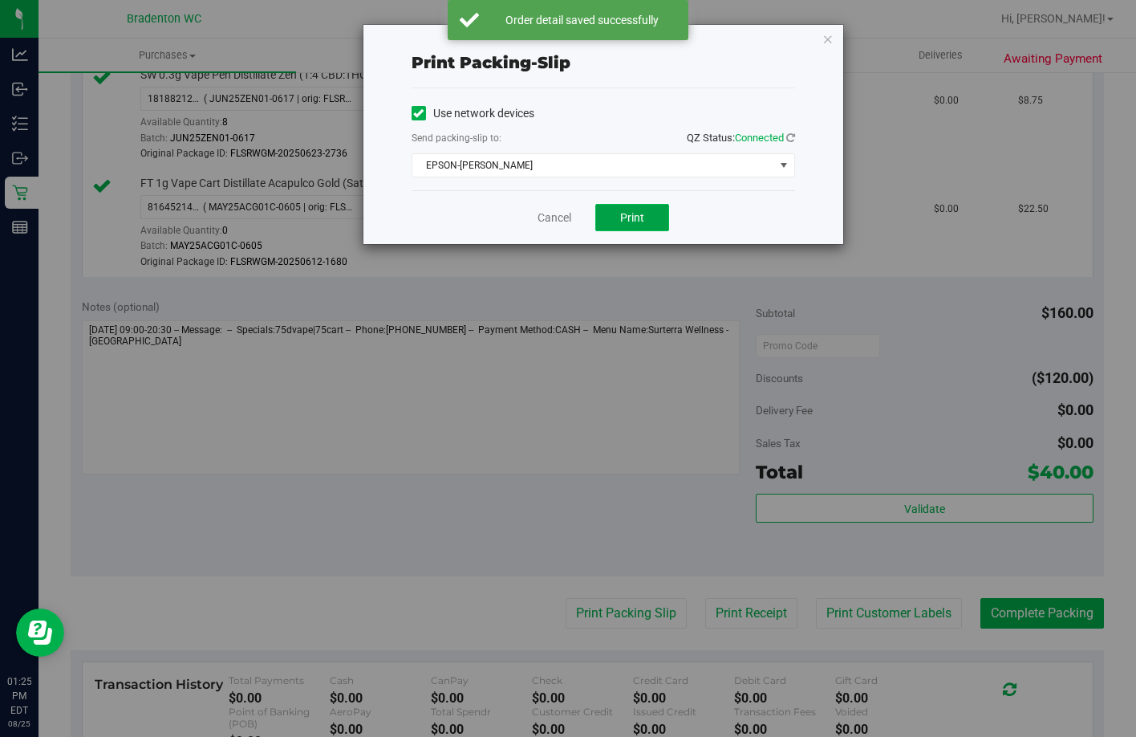
click at [657, 219] on button "Print" at bounding box center [632, 217] width 74 height 27
click at [831, 41] on icon "button" at bounding box center [827, 38] width 11 height 19
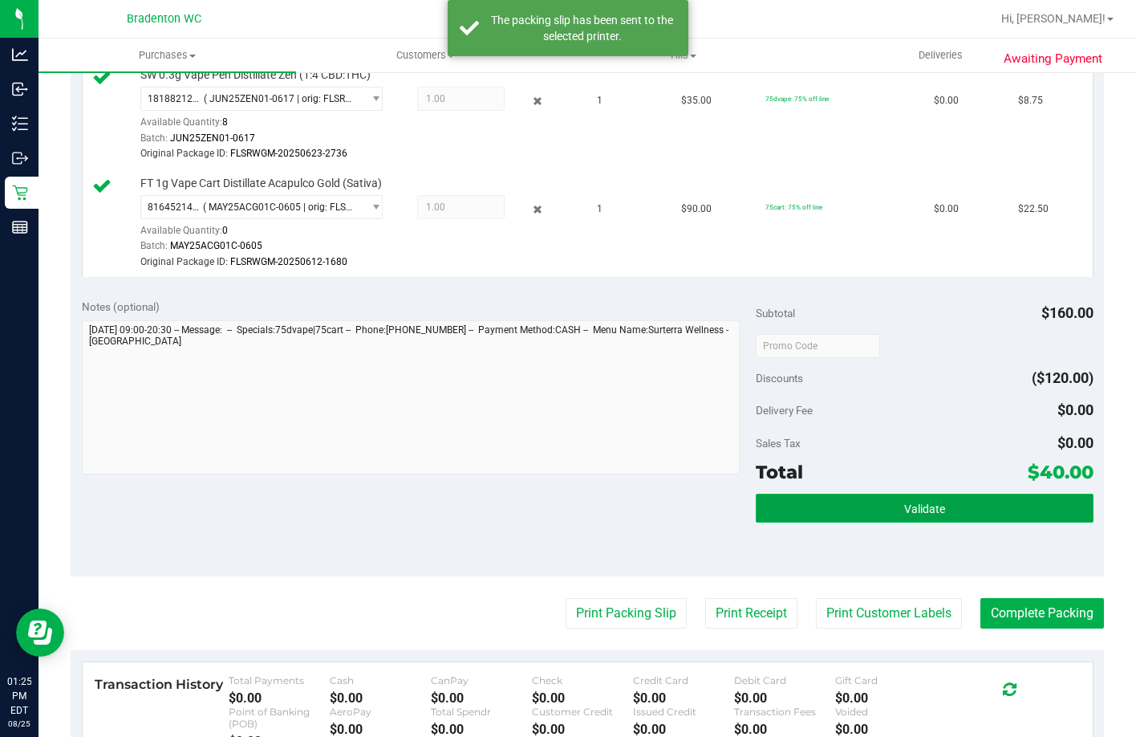
click at [1020, 522] on button "Validate" at bounding box center [924, 507] width 337 height 29
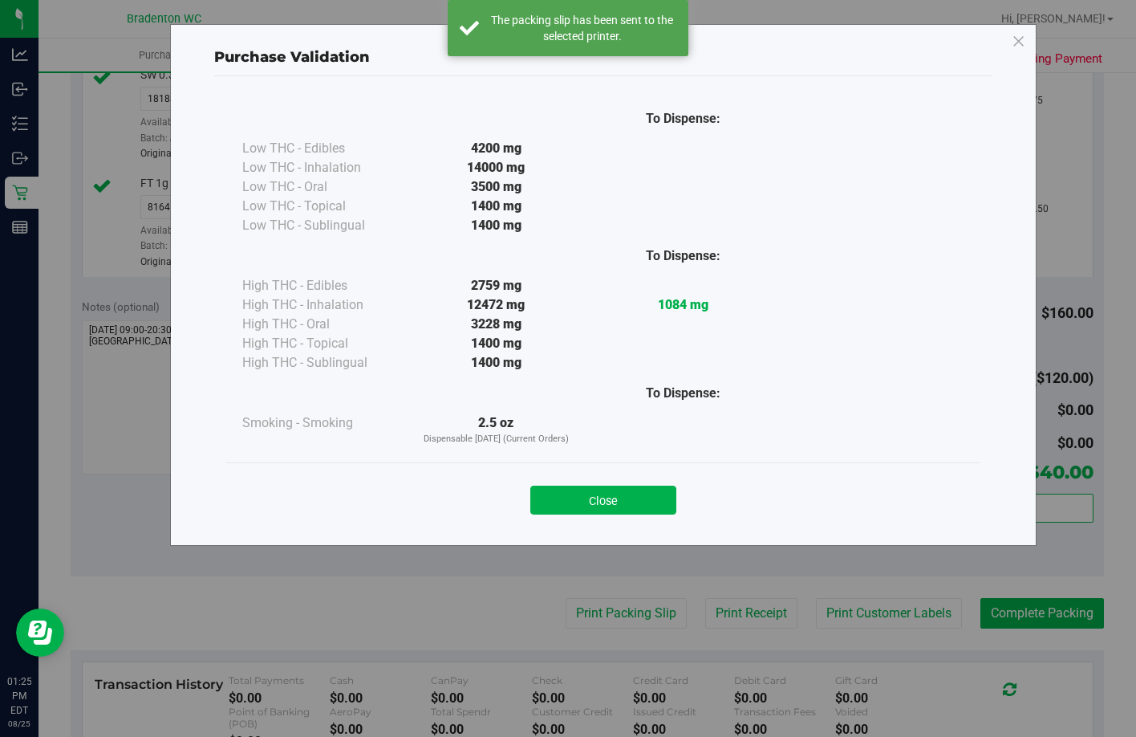
click at [656, 490] on button "Close" at bounding box center [603, 499] width 146 height 29
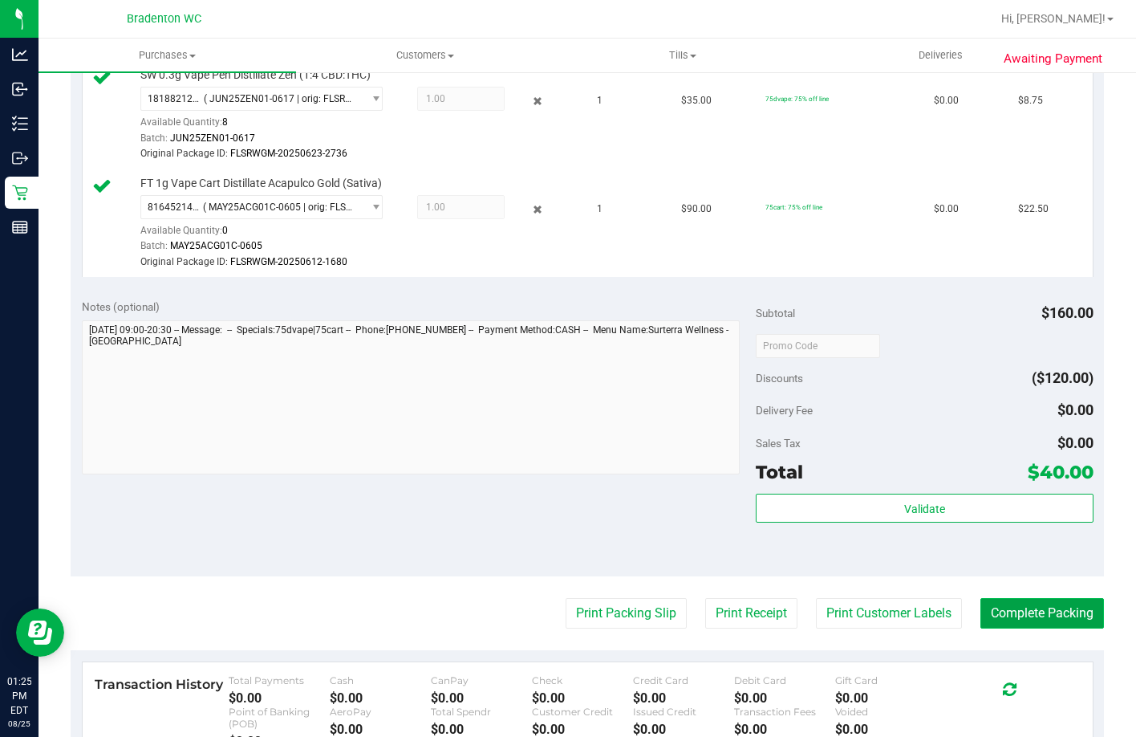
click at [997, 628] on button "Complete Packing" at bounding box center [1043, 613] width 124 height 30
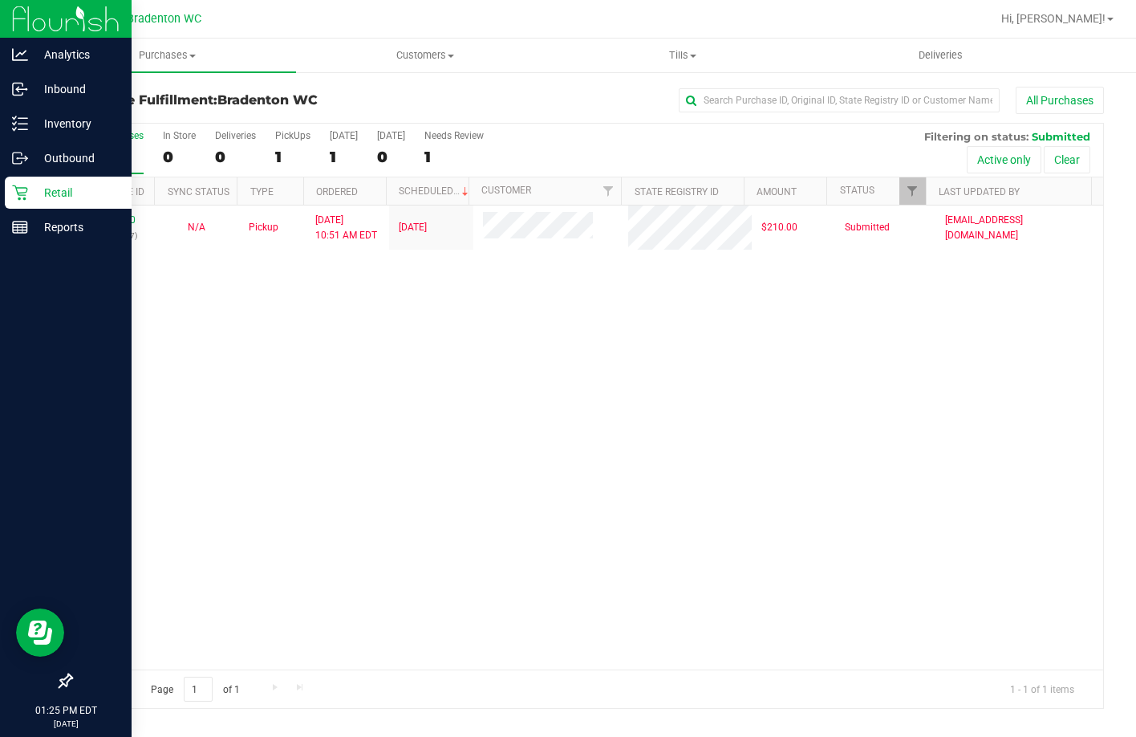
click at [23, 193] on icon at bounding box center [20, 193] width 16 height 16
